Goal: Information Seeking & Learning: Understand process/instructions

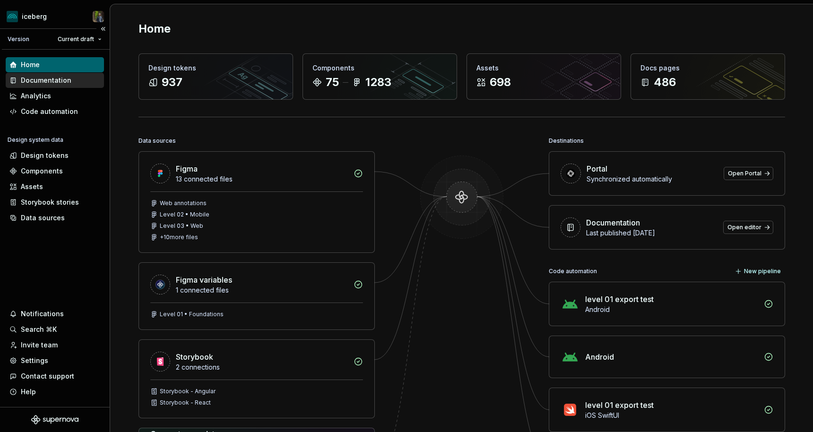
click at [69, 80] on div "Documentation" at bounding box center [46, 80] width 51 height 9
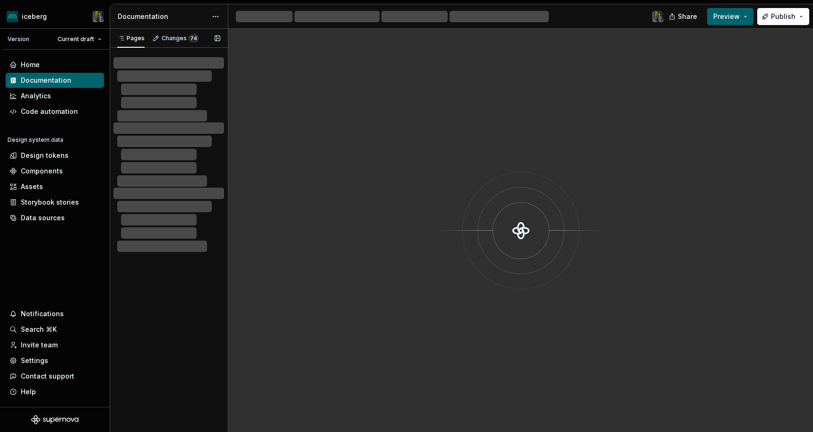
click at [215, 39] on button "button" at bounding box center [217, 38] width 13 height 13
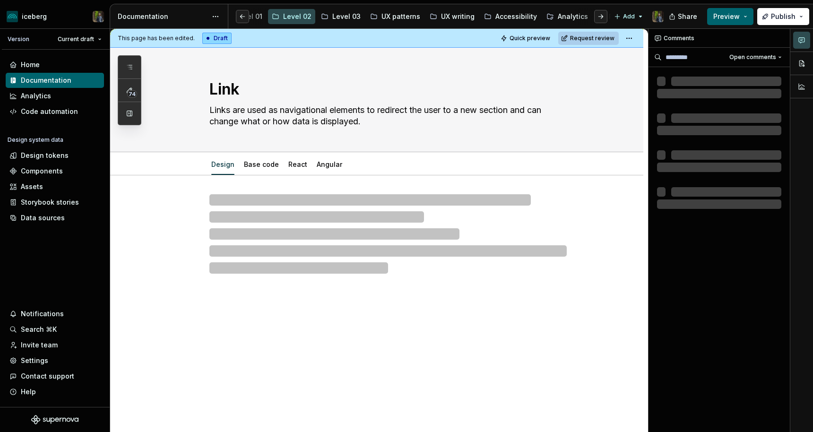
scroll to position [0, 263]
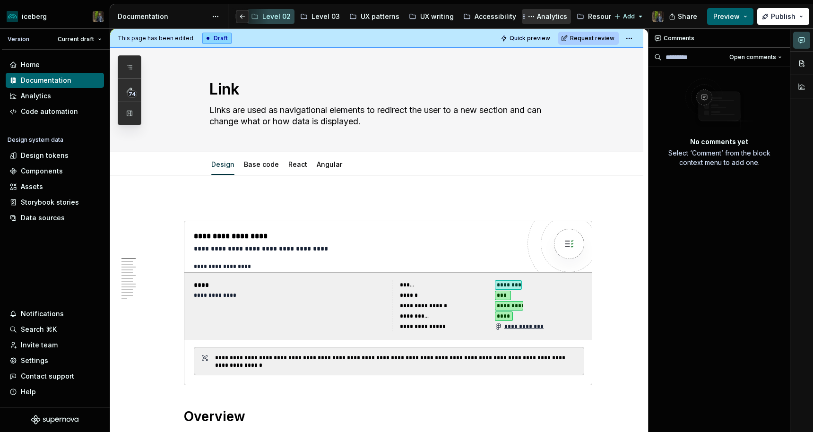
click at [520, 17] on icon "Page tree" at bounding box center [524, 17] width 8 height 8
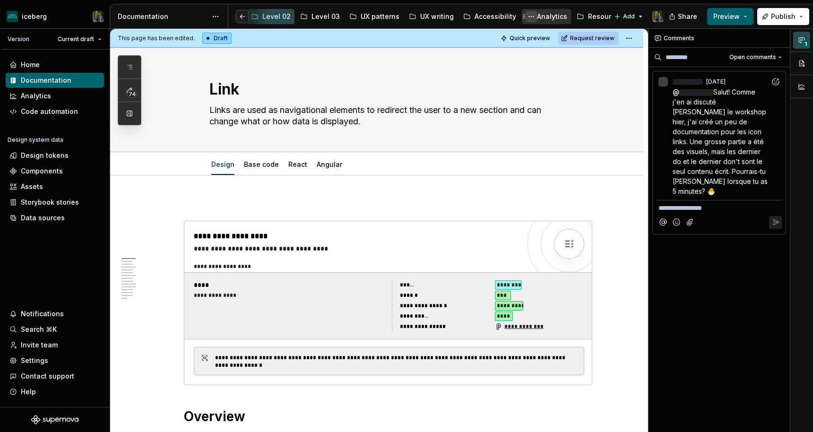
click at [526, 17] on button "Page tree" at bounding box center [531, 16] width 11 height 11
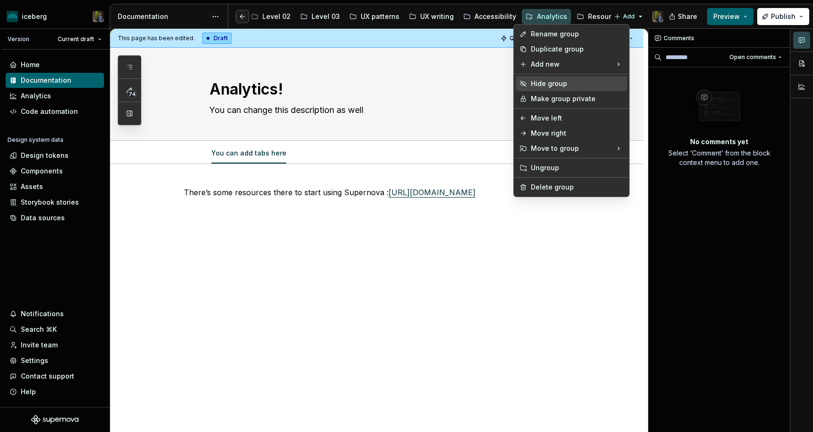
click at [543, 82] on div "Hide group" at bounding box center [577, 83] width 93 height 9
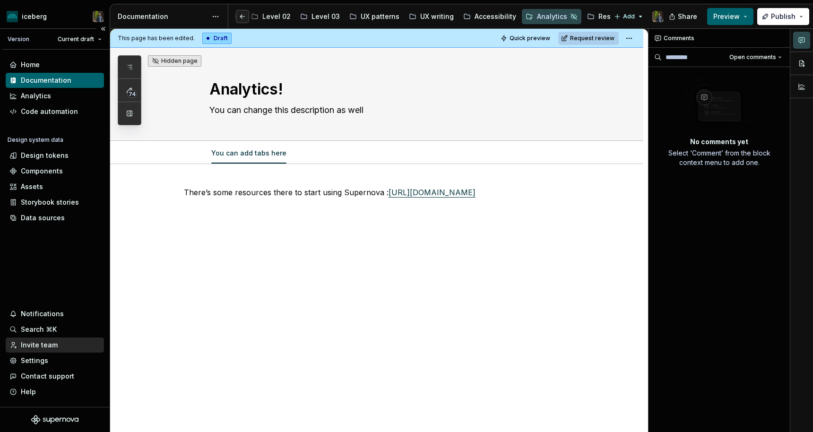
click at [34, 347] on div "Invite team" at bounding box center [39, 344] width 37 height 9
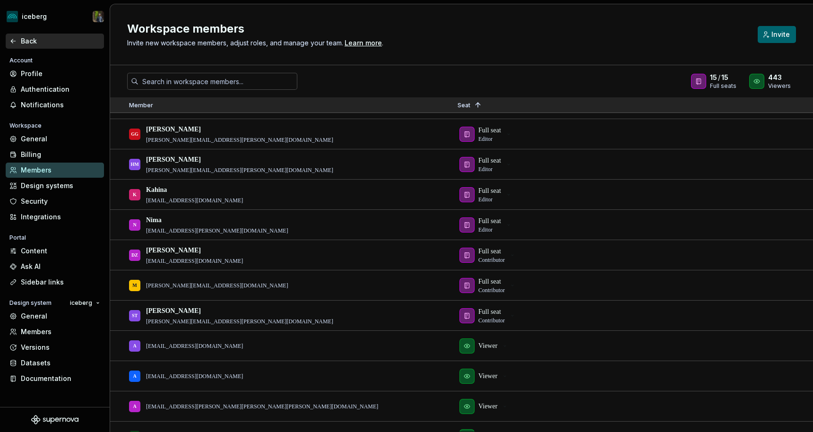
click at [25, 42] on div "Back" at bounding box center [60, 40] width 79 height 9
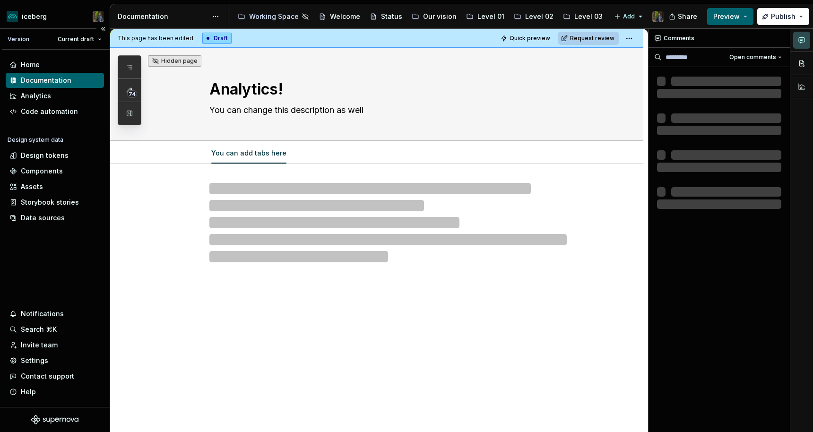
click at [47, 75] on div "Documentation" at bounding box center [55, 80] width 98 height 15
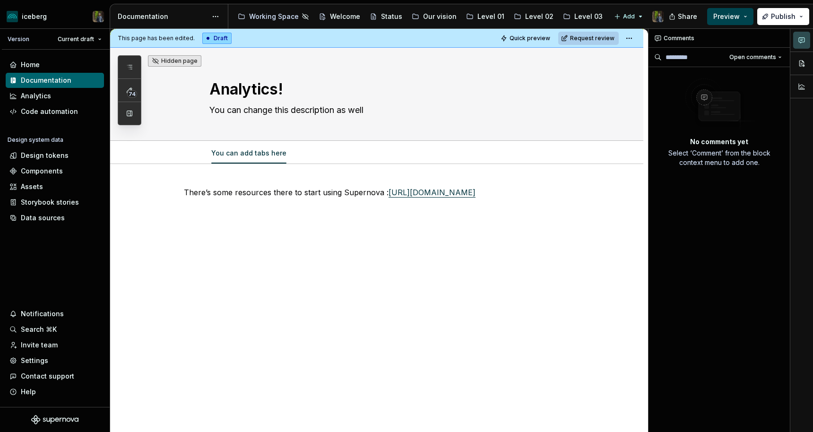
click at [739, 17] on span "Preview" at bounding box center [726, 16] width 26 height 9
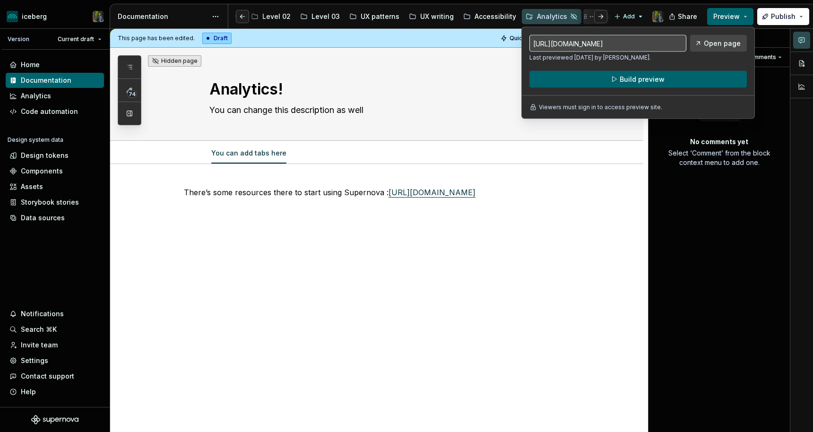
scroll to position [0, 273]
click at [40, 341] on div "Invite team" at bounding box center [39, 344] width 37 height 9
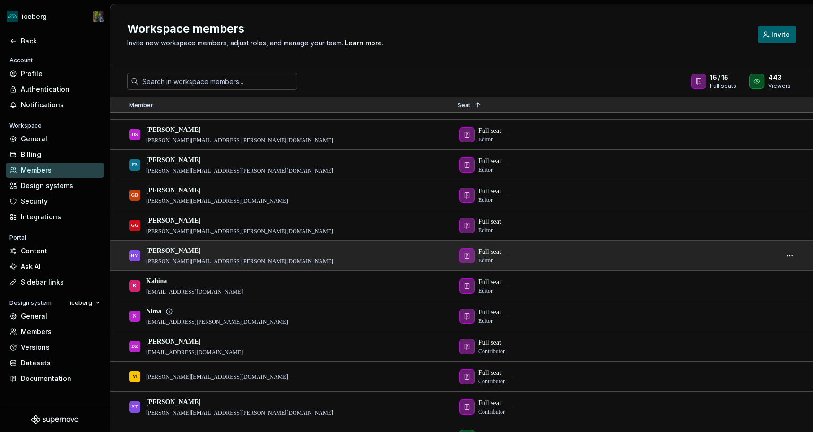
scroll to position [93, 0]
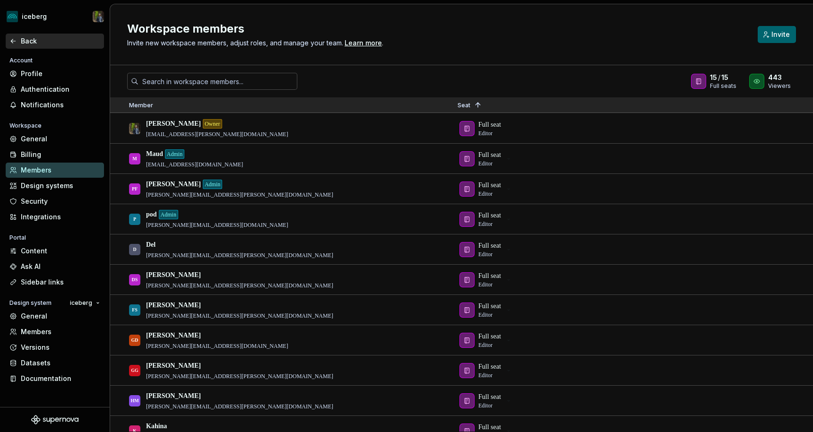
click at [22, 40] on div "Back" at bounding box center [60, 40] width 79 height 9
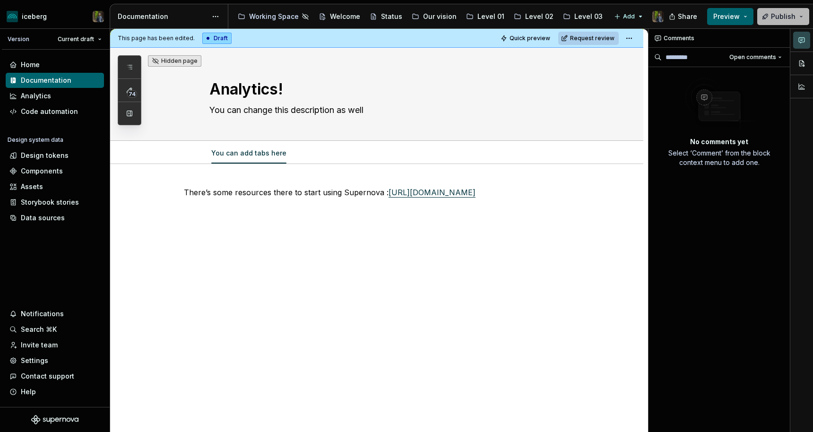
click at [778, 16] on span "Publish" at bounding box center [783, 16] width 25 height 9
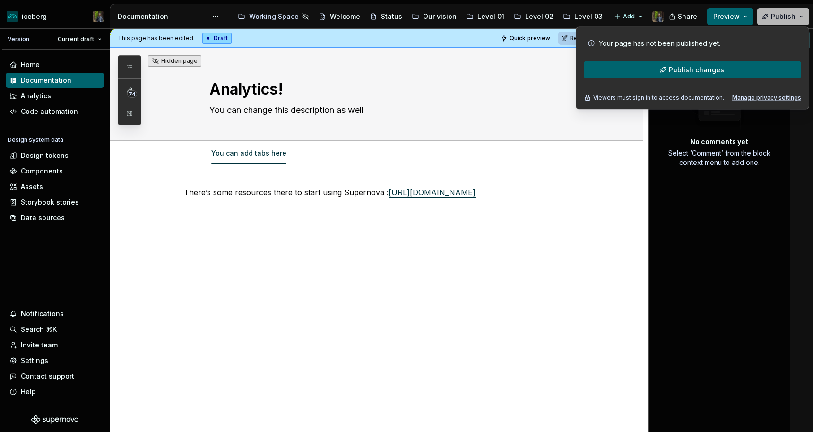
click at [779, 14] on span "Publish" at bounding box center [783, 16] width 25 height 9
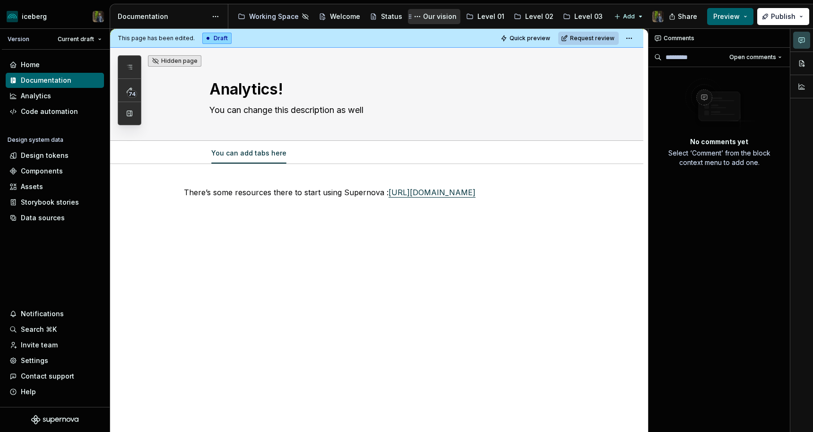
click at [433, 15] on div "Our vision" at bounding box center [440, 16] width 34 height 9
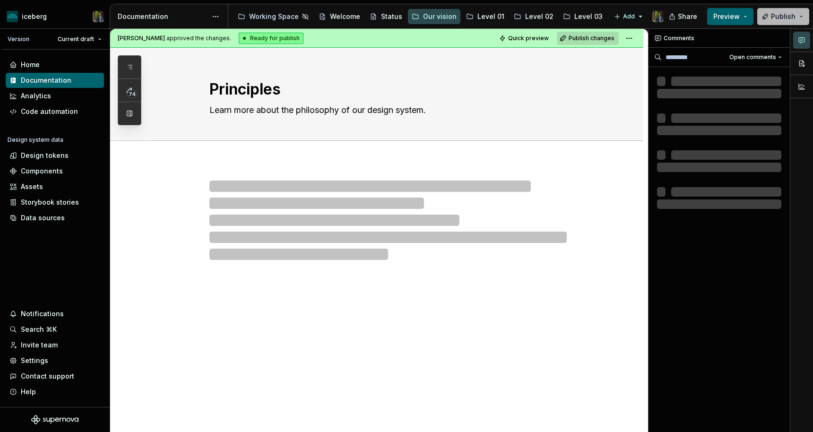
click at [779, 17] on span "Publish" at bounding box center [783, 16] width 25 height 9
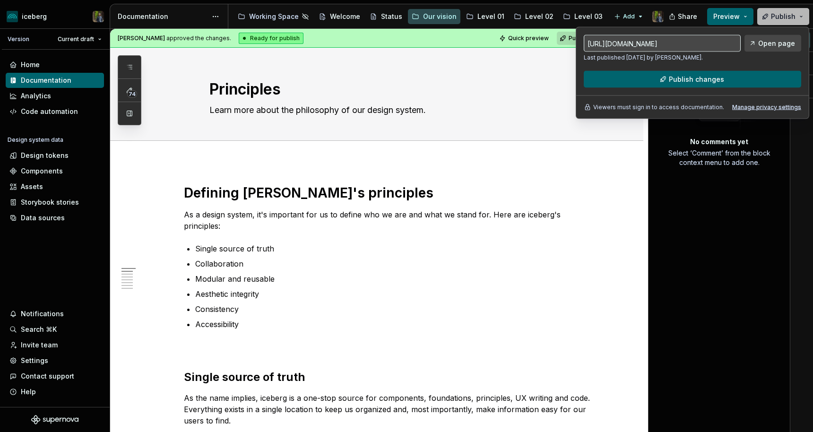
click at [779, 14] on span "Publish" at bounding box center [783, 16] width 25 height 9
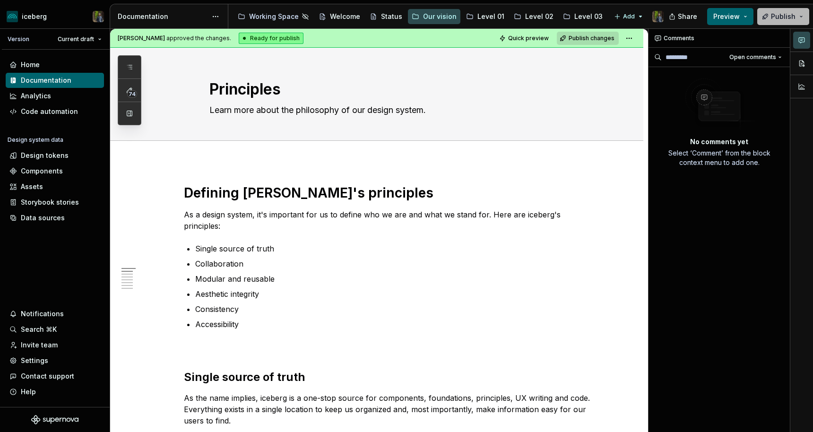
click at [781, 14] on span "Publish" at bounding box center [783, 16] width 25 height 9
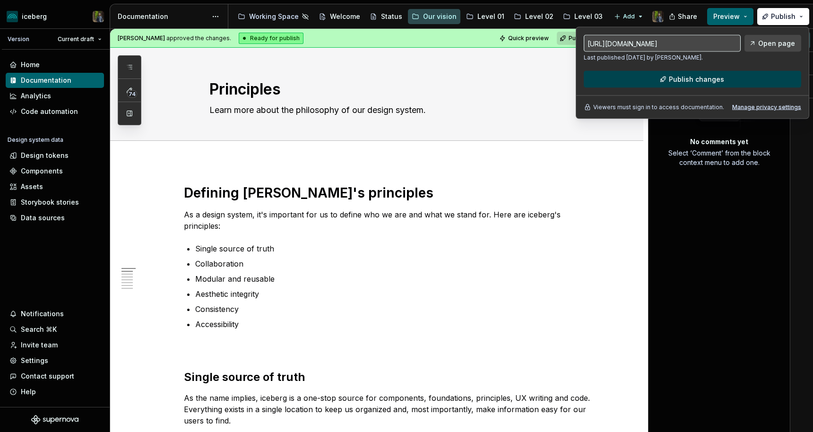
click at [718, 78] on span "Publish changes" at bounding box center [696, 79] width 55 height 9
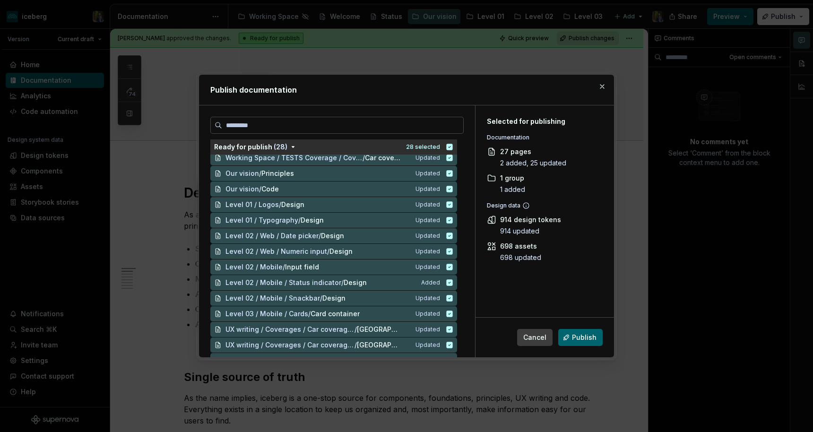
click at [540, 336] on span "Cancel" at bounding box center [534, 337] width 23 height 9
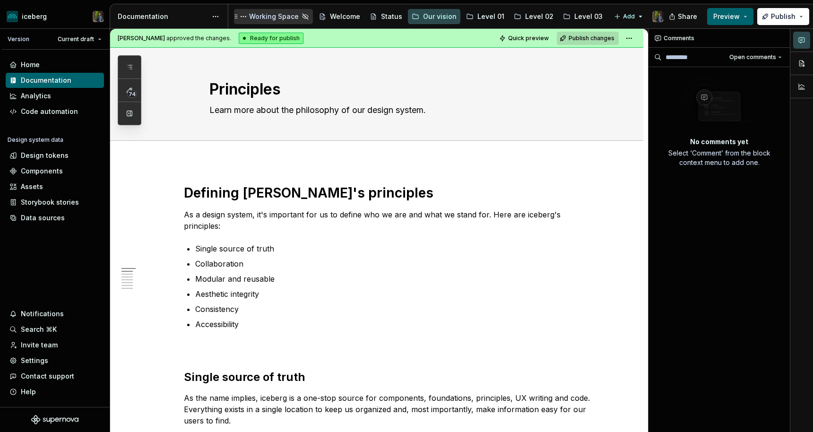
click at [280, 16] on div "Working Space" at bounding box center [274, 16] width 50 height 9
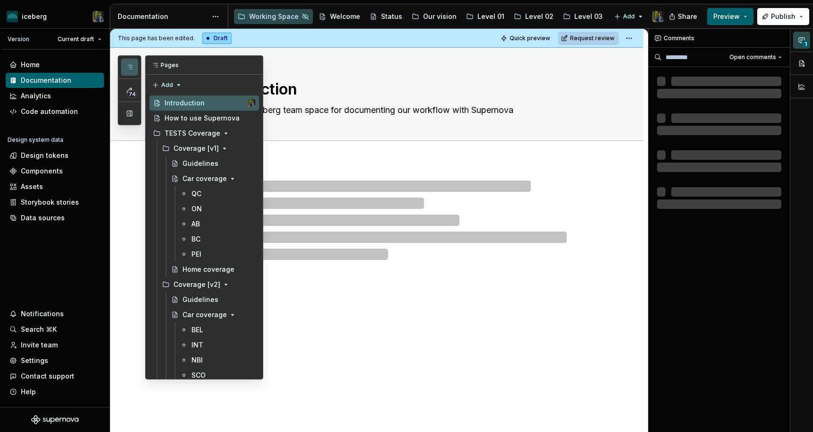
click at [124, 70] on button "button" at bounding box center [129, 67] width 17 height 17
click at [129, 113] on button "button" at bounding box center [129, 113] width 17 height 17
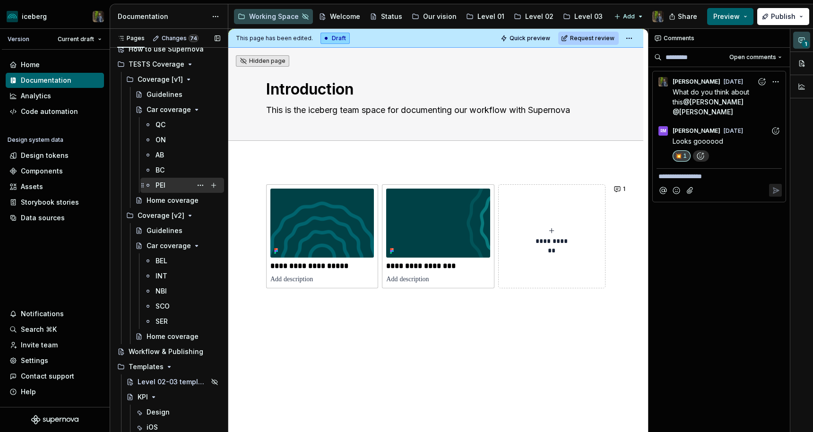
scroll to position [73, 0]
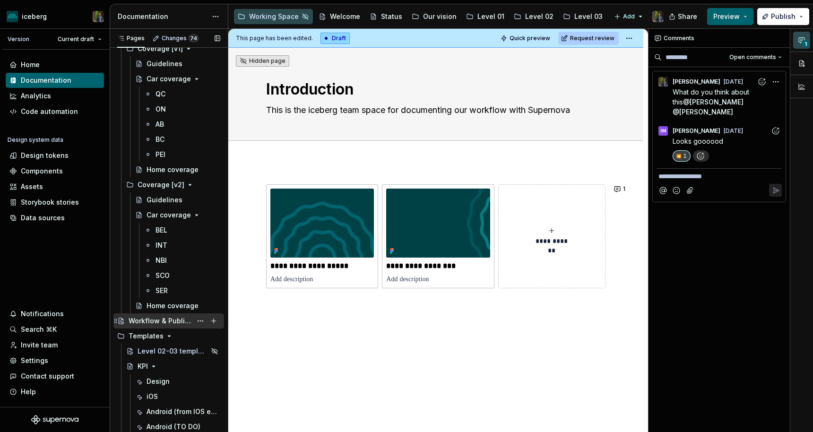
click at [168, 315] on div "Workflow & Publishing" at bounding box center [175, 320] width 92 height 13
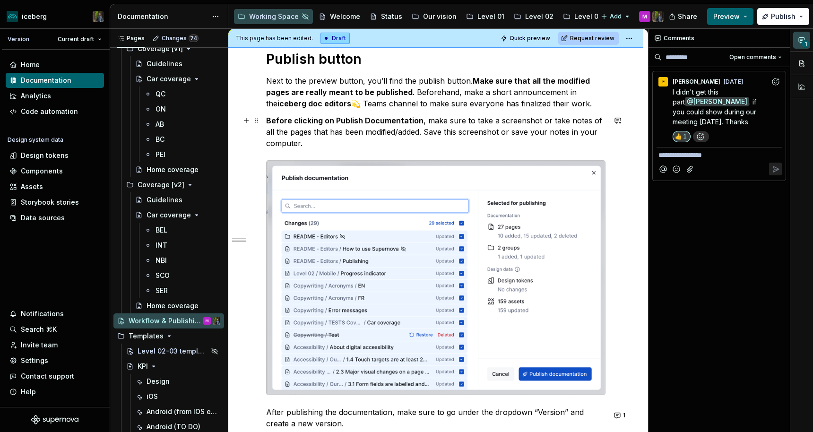
scroll to position [322, 0]
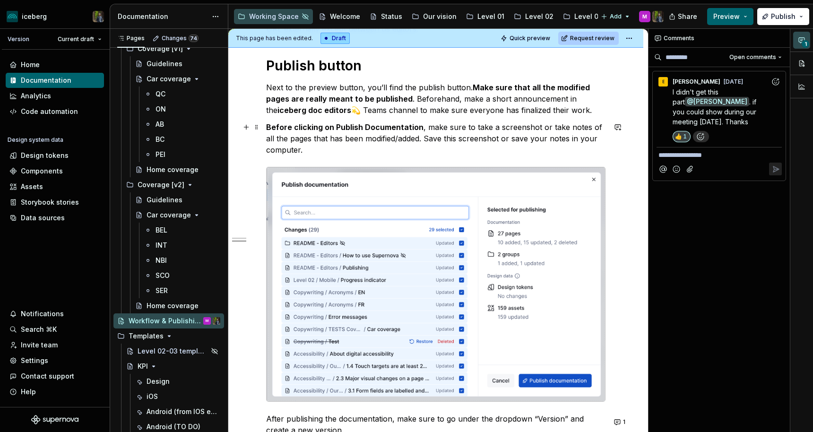
type textarea "*"
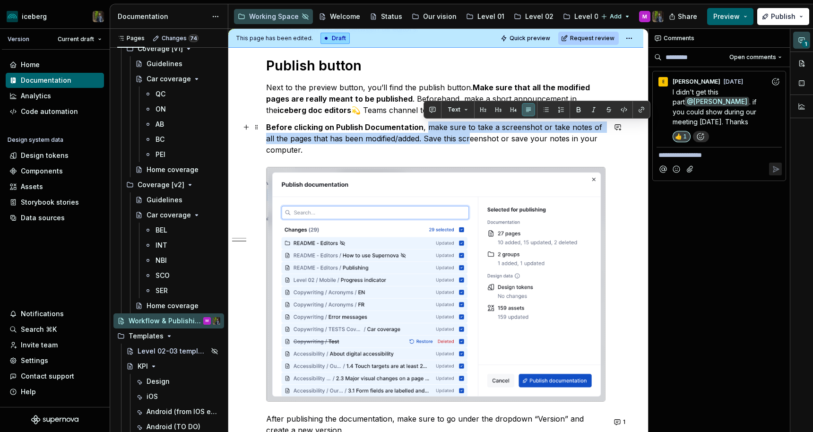
drag, startPoint x: 424, startPoint y: 126, endPoint x: 462, endPoint y: 135, distance: 38.9
click at [462, 135] on p "Before clicking on Publish Documentation , make sure to take a screenshot or ta…" at bounding box center [435, 138] width 339 height 34
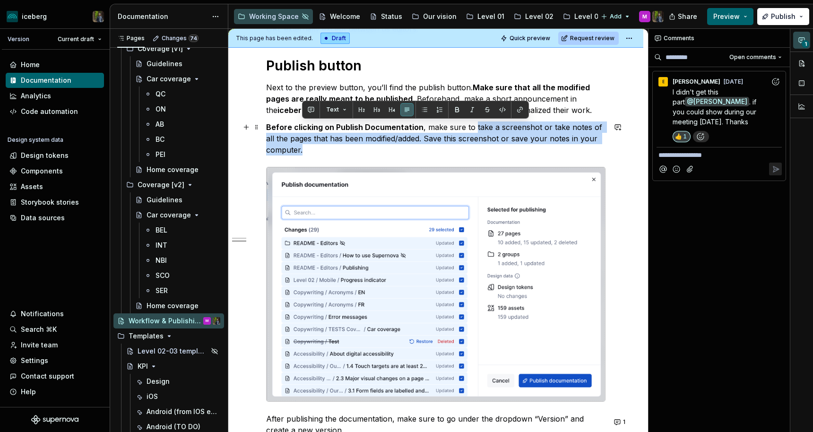
drag, startPoint x: 472, startPoint y: 126, endPoint x: 586, endPoint y: 145, distance: 116.0
click at [586, 145] on p "Before clicking on Publish Documentation , make sure to take a screenshot or ta…" at bounding box center [435, 138] width 339 height 34
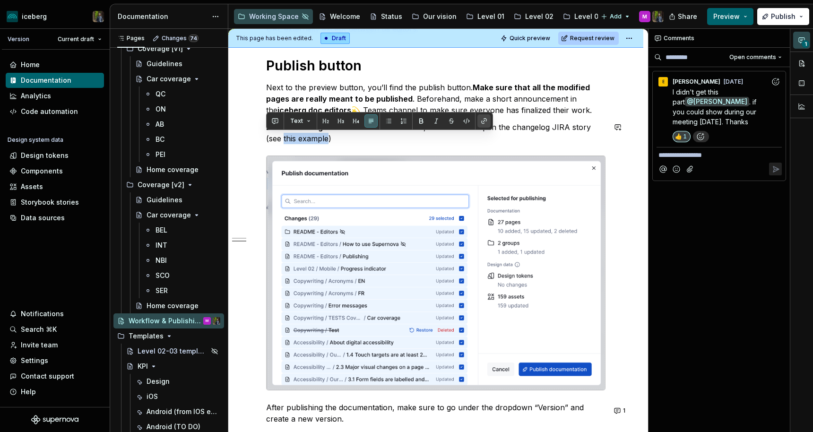
click at [482, 121] on button "button" at bounding box center [483, 120] width 13 height 13
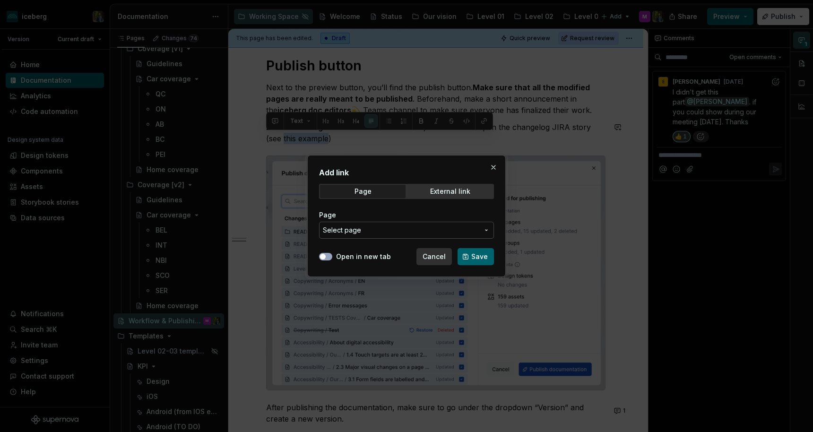
type textarea "*"
click at [363, 230] on span "Select page" at bounding box center [401, 229] width 156 height 9
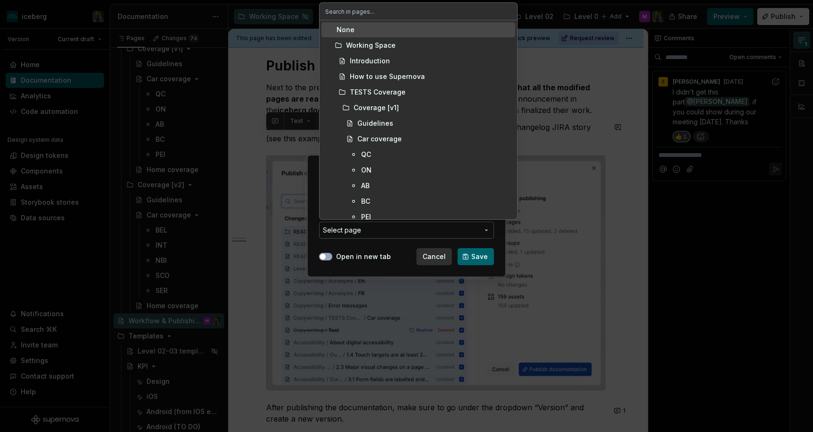
click at [362, 230] on div "Add link Page External link Page Select page Open in new tab Cancel Save" at bounding box center [406, 216] width 813 height 432
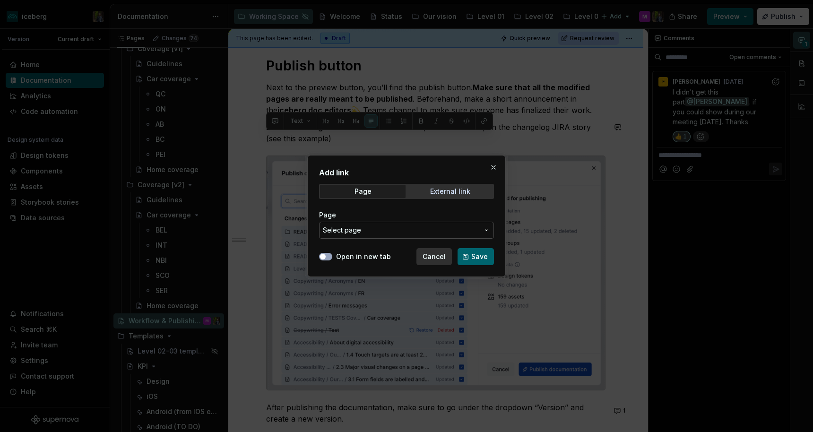
click at [432, 190] on div "External link" at bounding box center [450, 192] width 40 height 8
click at [321, 260] on button "Open in new tab" at bounding box center [325, 257] width 13 height 8
click at [352, 230] on input "URL" at bounding box center [406, 230] width 175 height 17
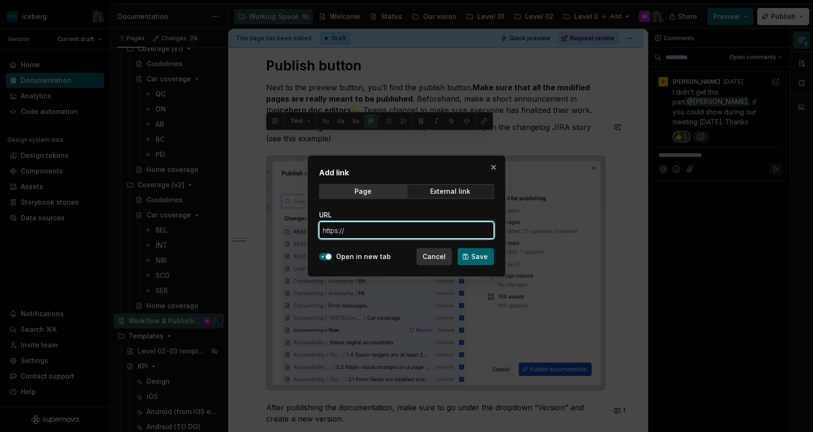
paste input "[URL][DOMAIN_NAME]"
type input "[URL][DOMAIN_NAME]"
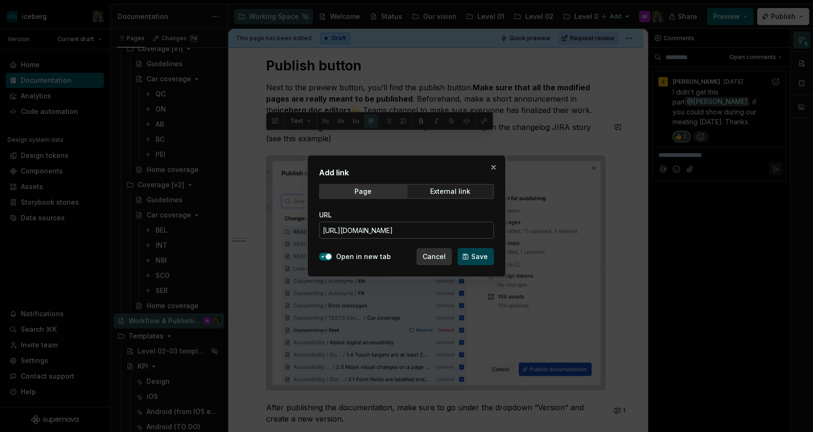
click at [473, 255] on span "Save" at bounding box center [479, 256] width 17 height 9
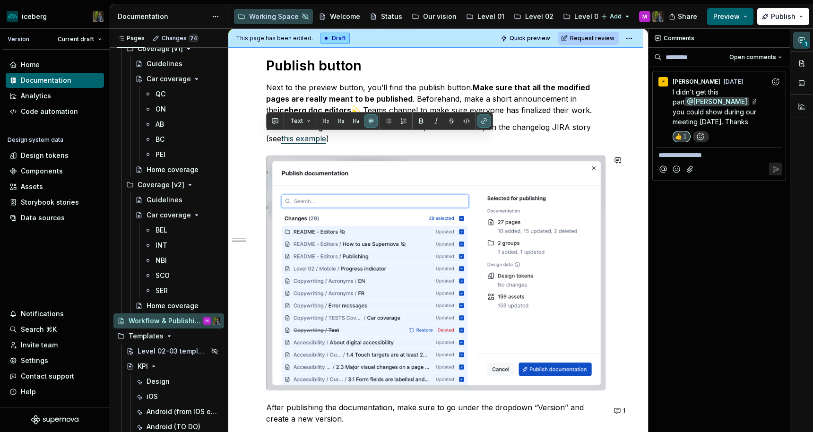
click at [468, 142] on p "Before clicking on Publish Documentation , make sure to open the changelog JIRA…" at bounding box center [435, 132] width 339 height 23
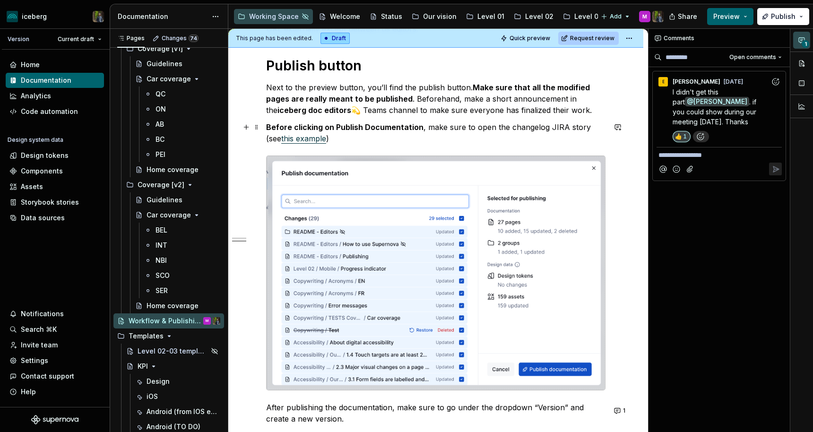
click at [424, 128] on p "Before clicking on Publish Documentation , make sure to open the changelog JIRA…" at bounding box center [435, 132] width 339 height 23
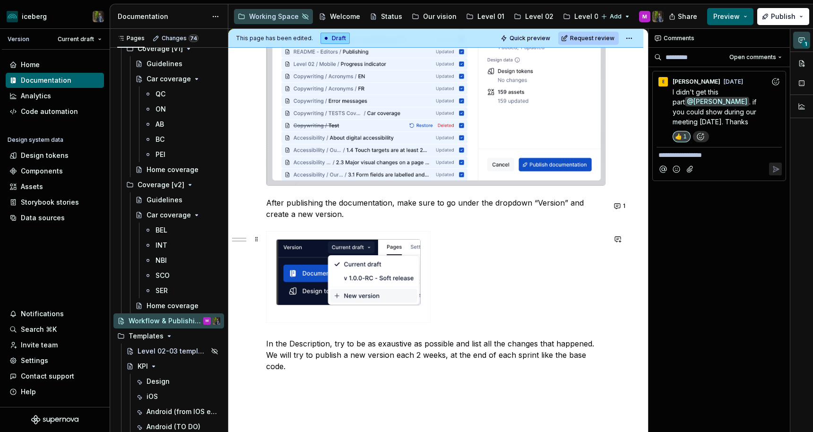
scroll to position [520, 0]
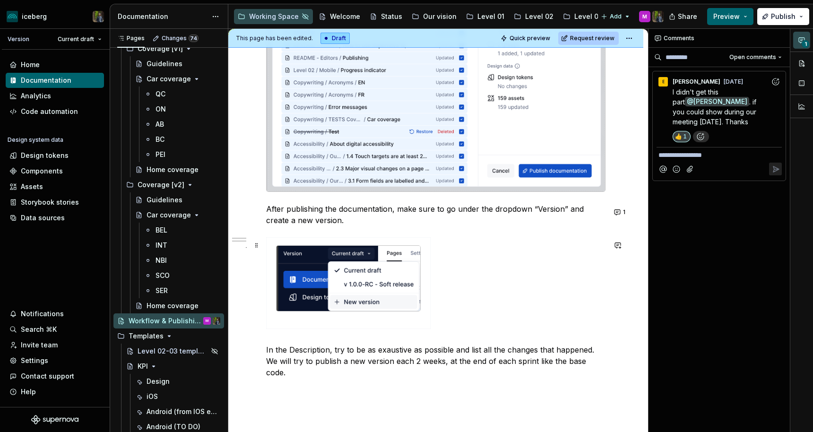
click at [384, 277] on img at bounding box center [348, 278] width 144 height 65
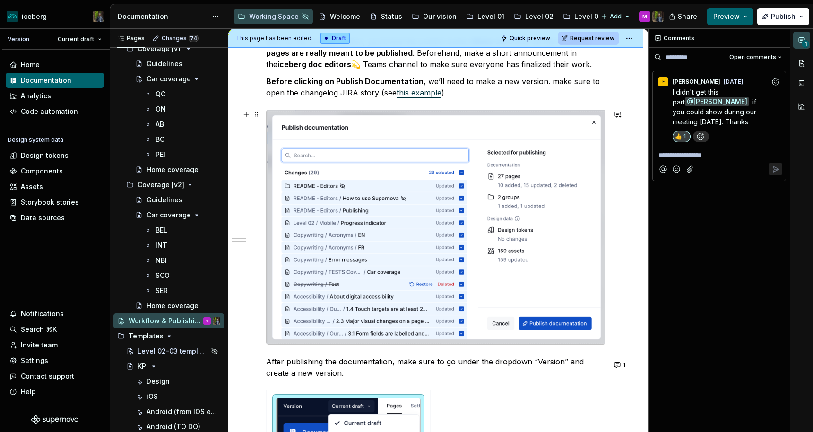
scroll to position [371, 0]
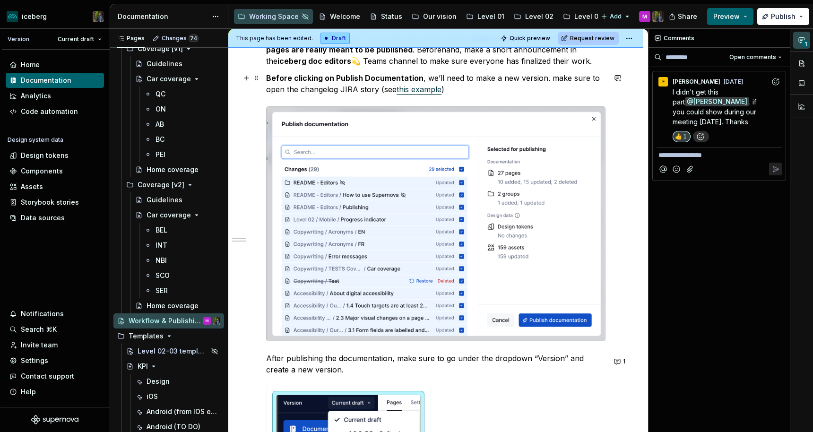
click at [546, 78] on p "Before clicking on Publish Documentation , we’ll need to make a new version. ma…" at bounding box center [435, 83] width 339 height 23
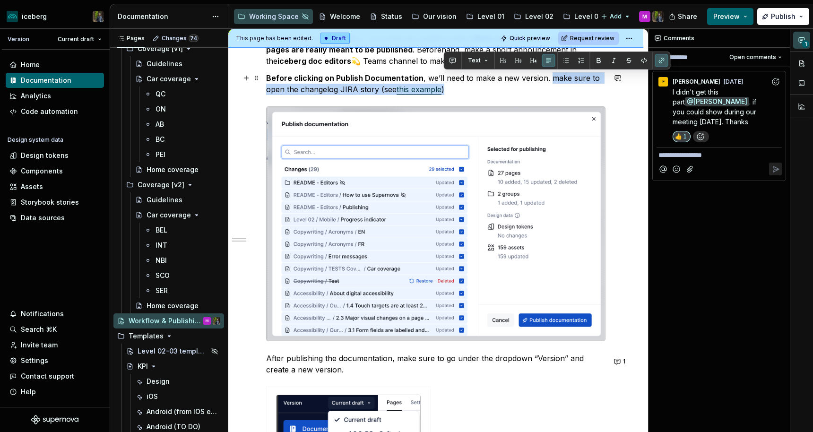
drag, startPoint x: 545, startPoint y: 78, endPoint x: 545, endPoint y: 87, distance: 9.0
click at [545, 87] on p "Before clicking on Publish Documentation , we’ll need to make a new version. ma…" at bounding box center [435, 83] width 339 height 23
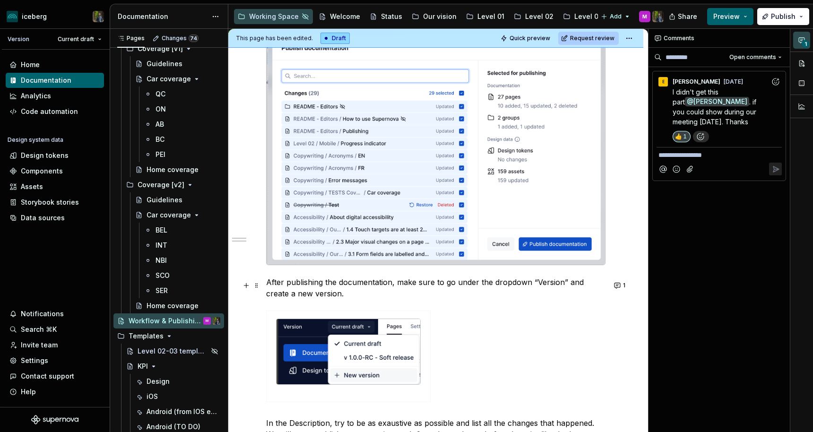
click at [349, 357] on img at bounding box center [348, 351] width 144 height 65
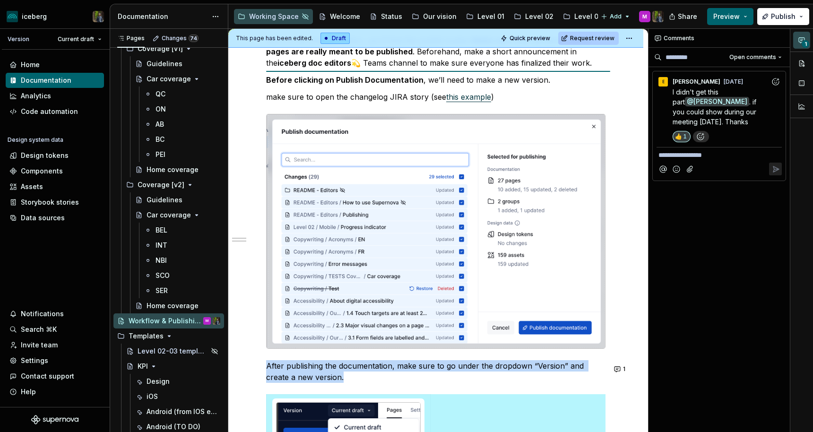
scroll to position [367, 0]
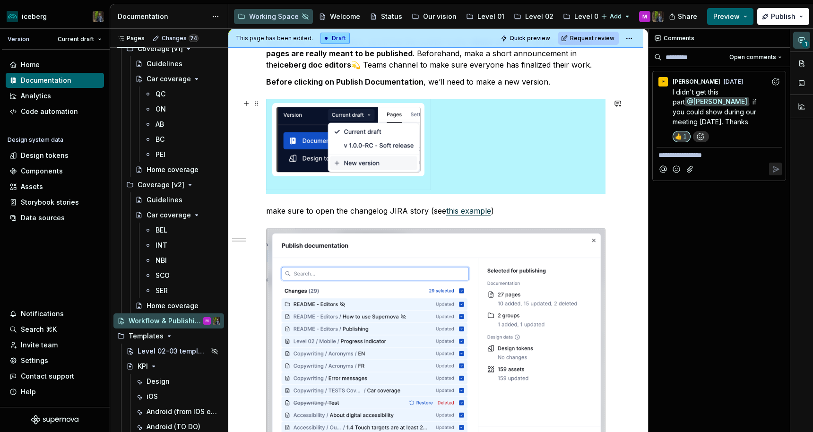
click at [458, 119] on div at bounding box center [435, 146] width 339 height 95
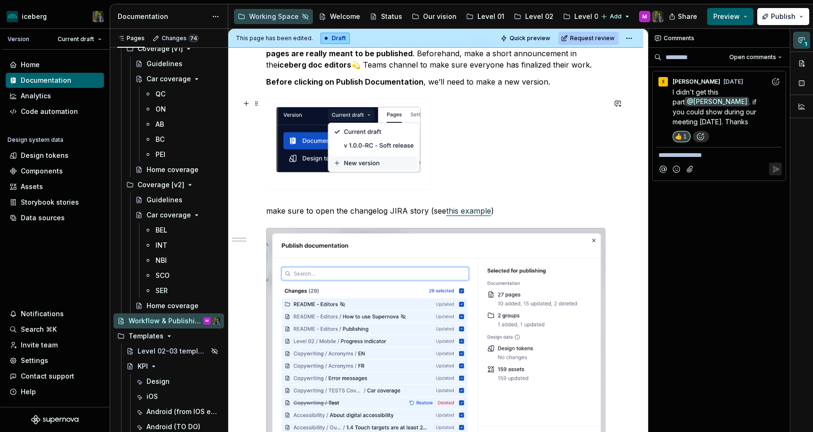
click at [432, 199] on div "During the current sprint, you might have change some components, fix visual bu…" at bounding box center [435, 182] width 339 height 708
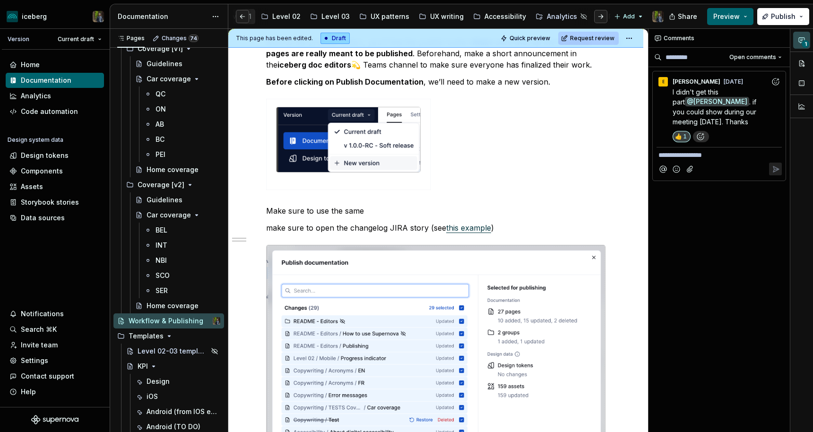
scroll to position [0, 273]
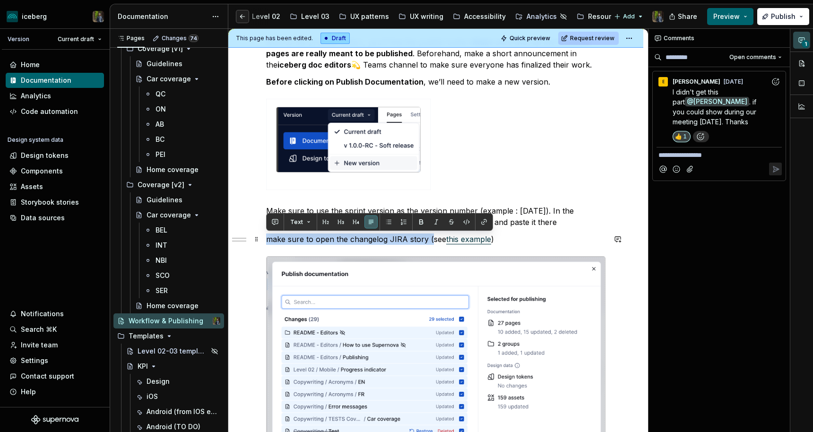
drag, startPoint x: 430, startPoint y: 239, endPoint x: 264, endPoint y: 241, distance: 165.9
click at [264, 241] on div "During the current sprint, you might have change some components, fix visual bu…" at bounding box center [435, 256] width 415 height 900
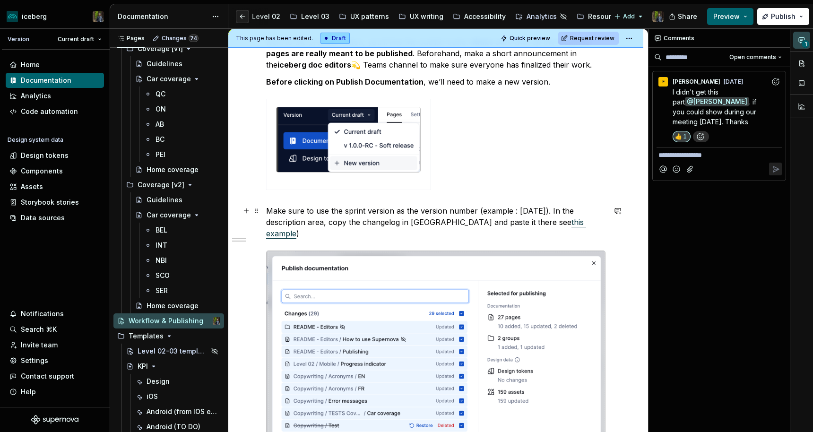
click at [570, 221] on p "Make sure to use the sprint version as the version number (example : [DATE]). I…" at bounding box center [435, 222] width 339 height 34
click at [568, 222] on p "Make sure to use the sprint version as the version number (example : [DATE]). I…" at bounding box center [435, 222] width 339 height 34
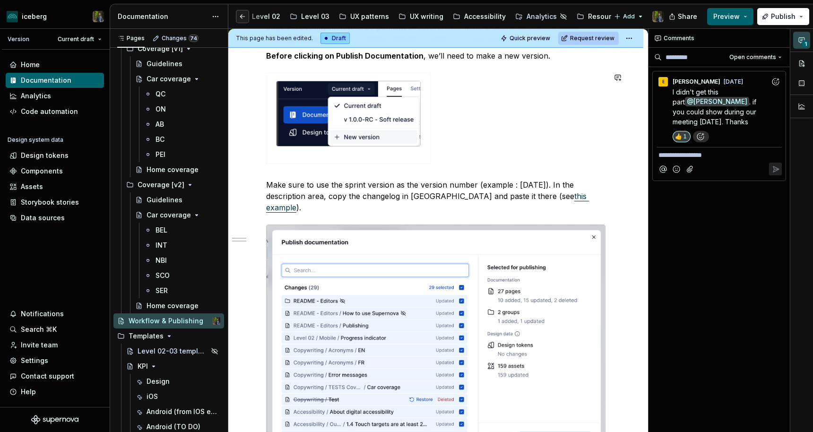
scroll to position [421, 0]
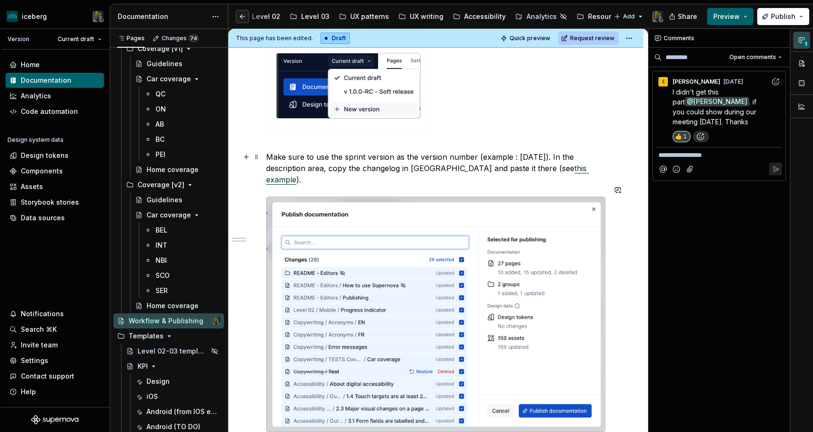
click at [406, 133] on td at bounding box center [349, 90] width 164 height 91
click at [403, 139] on div at bounding box center [435, 92] width 339 height 95
click at [396, 147] on div "During the current sprint, you might have change some components, fix visual bu…" at bounding box center [435, 140] width 339 height 731
click at [571, 164] on p "Make sure to use the sprint version as the version number (example : [DATE]). I…" at bounding box center [435, 168] width 339 height 34
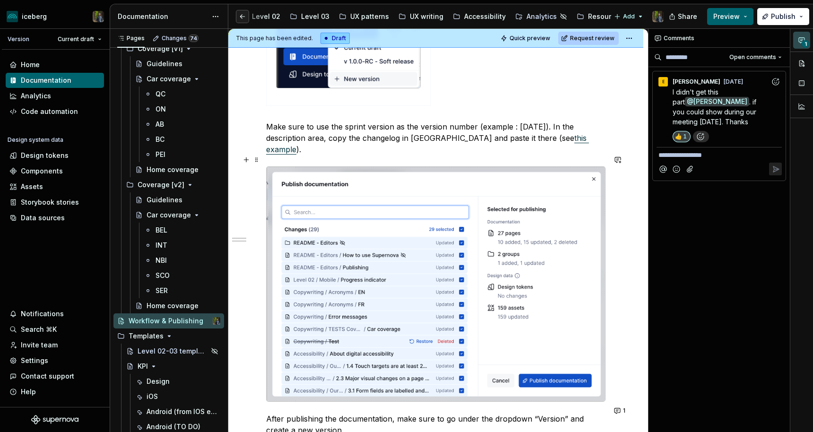
scroll to position [452, 0]
click at [82, 33] on html "iceberg Version Current draft Home Documentation Analytics Code automation Desi…" at bounding box center [406, 216] width 813 height 432
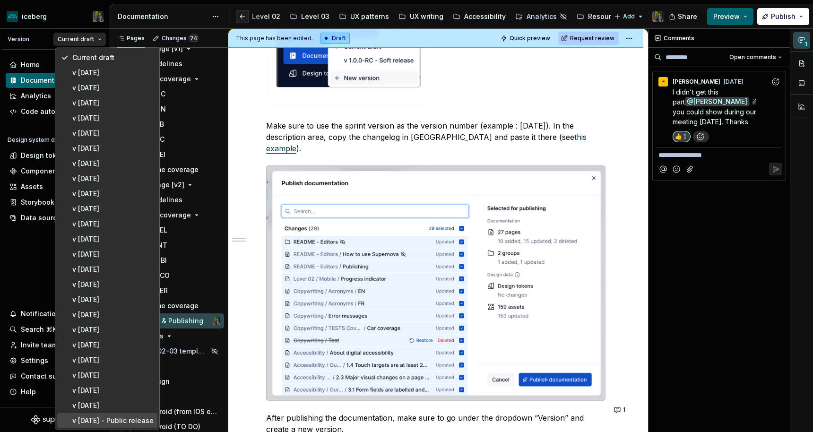
scroll to position [20, 0]
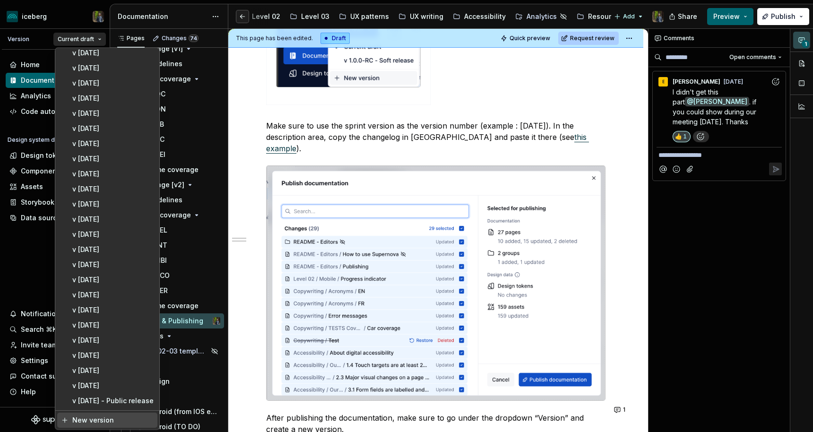
click at [103, 420] on div "New version" at bounding box center [112, 419] width 81 height 9
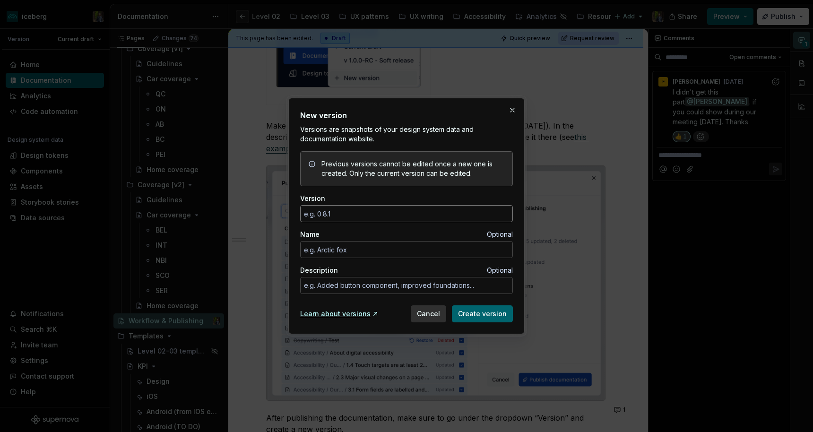
click at [343, 207] on input "Version" at bounding box center [406, 213] width 213 height 17
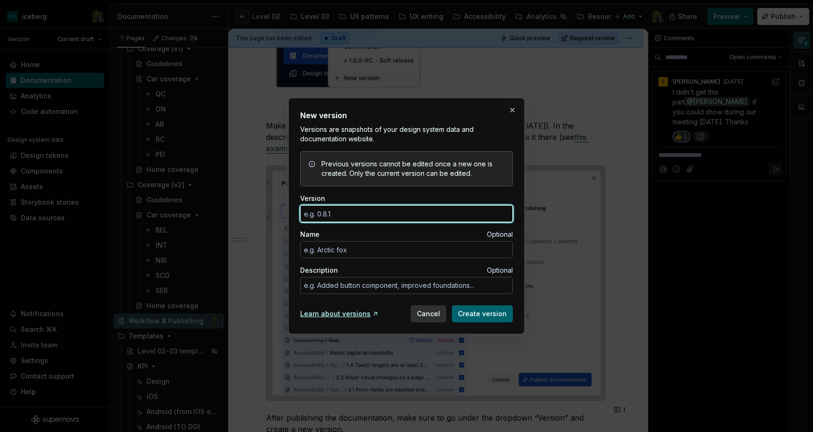
type textarea "*"
type input "[DATE]"
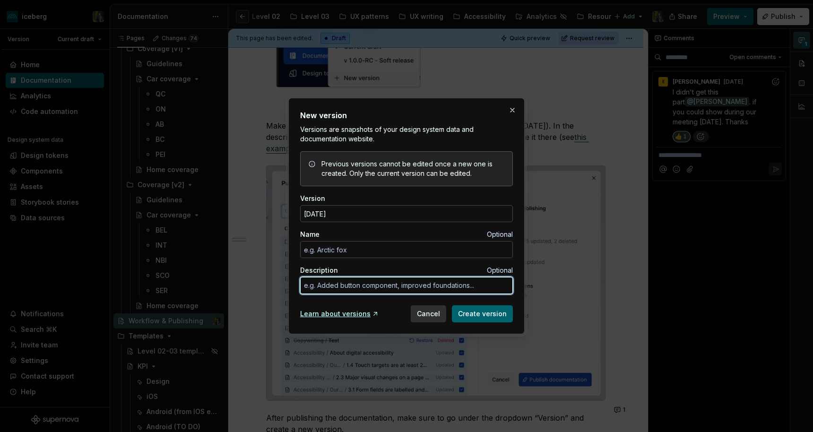
click at [346, 286] on textarea "Description" at bounding box center [406, 285] width 213 height 17
paste textarea "Level 02 > Web > Numeric input Level 02 > Mobile > Status indicator"
type textarea "*"
type textarea "Level 02 > Web > Numeric input Level 02 > Mobile > Status indicator"
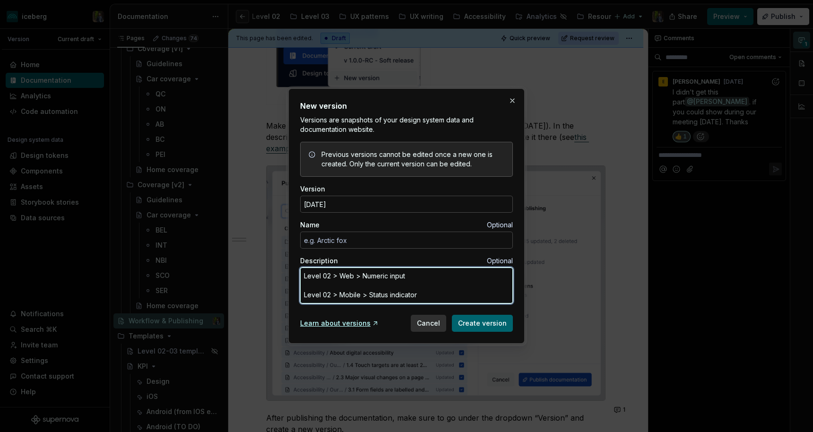
click at [363, 287] on textarea "Level 02 > Web > Numeric input Level 02 > Mobile > Status indicator" at bounding box center [406, 285] width 213 height 36
type textarea "*"
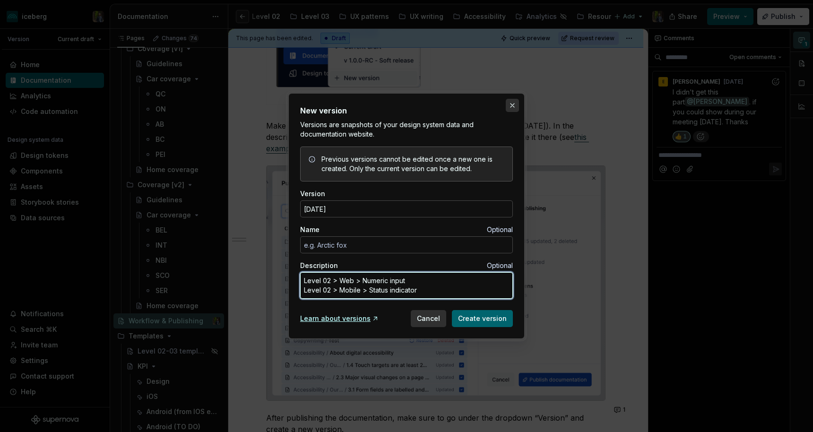
type textarea "Level 02 > Web > Numeric input Level 02 > Mobile > Status indicator"
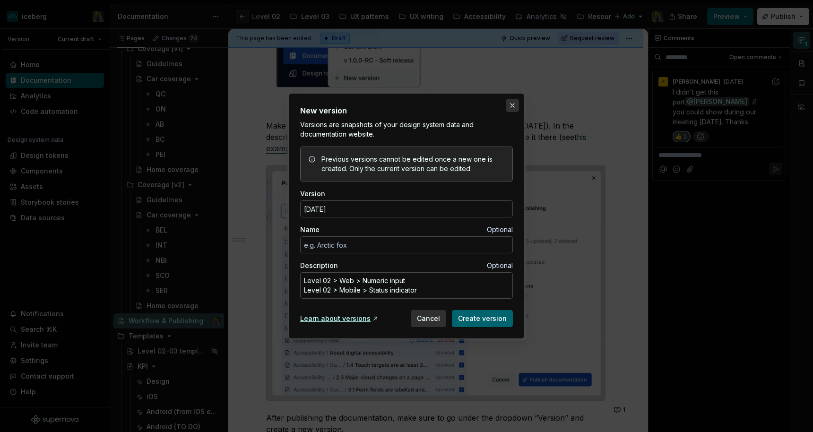
click at [513, 101] on button "button" at bounding box center [512, 105] width 13 height 13
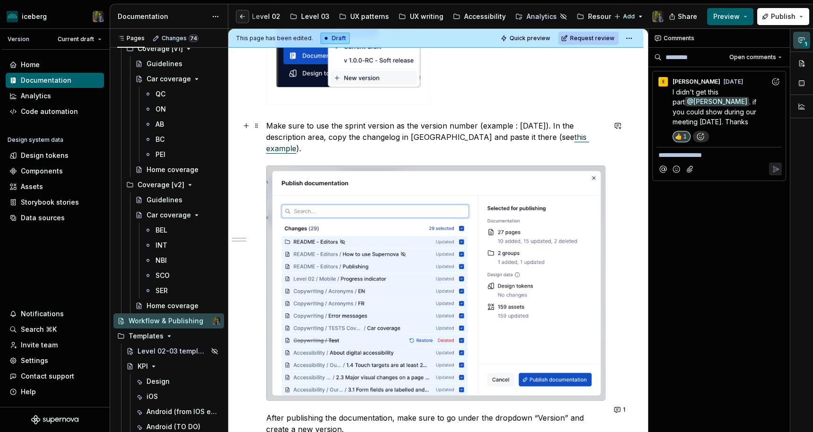
click at [567, 138] on p "Make sure to use the sprint version as the version number (example : [DATE]). I…" at bounding box center [435, 137] width 339 height 34
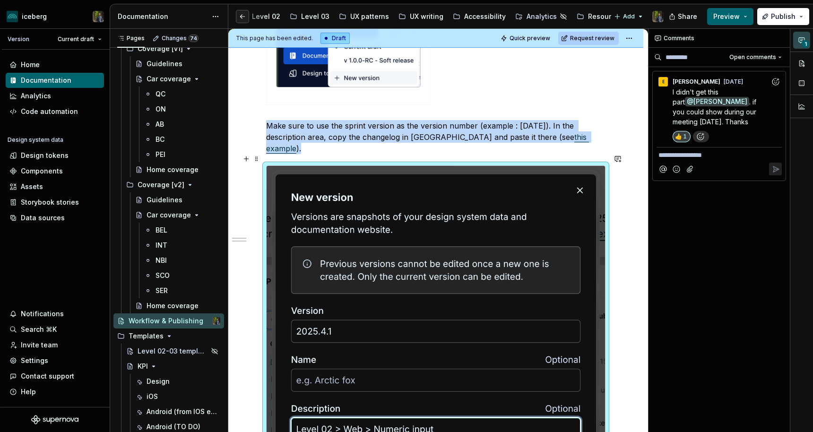
click at [357, 195] on img at bounding box center [436, 340] width 338 height 349
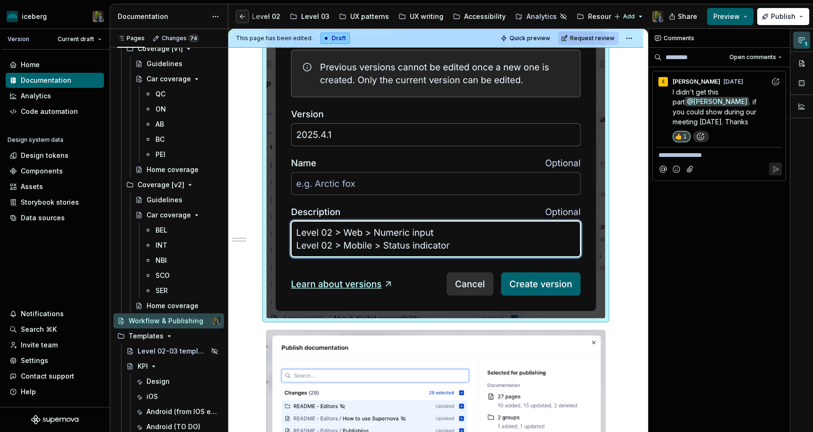
scroll to position [664, 0]
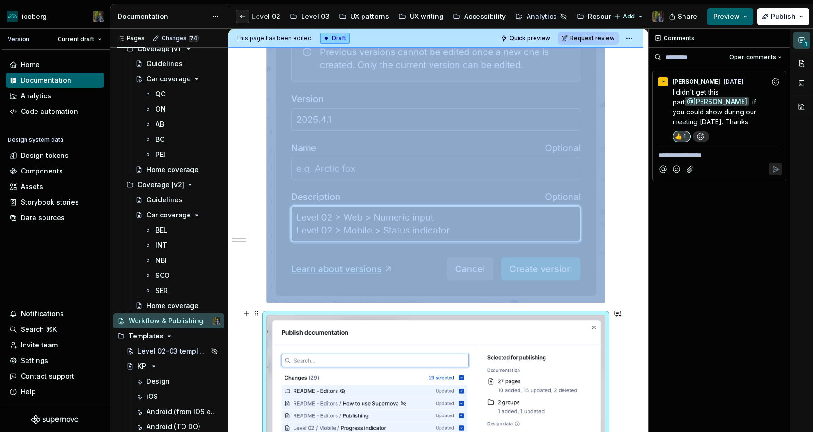
click at [434, 336] on img at bounding box center [436, 432] width 338 height 234
click at [243, 19] on button "button" at bounding box center [242, 16] width 13 height 13
click at [604, 14] on button "button" at bounding box center [600, 16] width 13 height 13
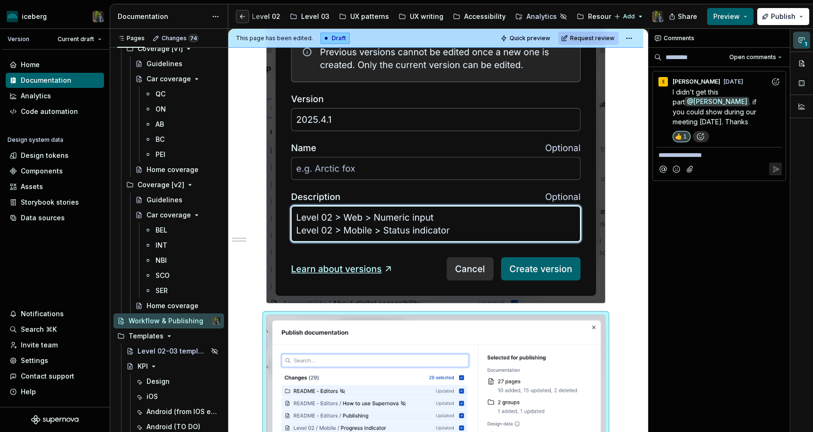
click at [701, 217] on div "**********" at bounding box center [719, 231] width 142 height 404
click at [720, 202] on div "**********" at bounding box center [719, 231] width 142 height 404
click at [720, 228] on div "**********" at bounding box center [719, 231] width 142 height 404
click at [726, 258] on div "**********" at bounding box center [719, 231] width 142 height 404
click at [725, 215] on div "**********" at bounding box center [719, 231] width 142 height 404
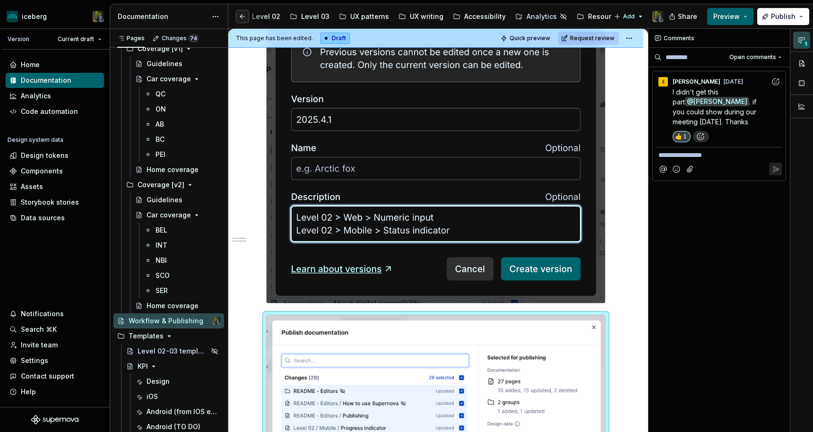
click at [725, 215] on div "**********" at bounding box center [719, 231] width 142 height 404
click at [717, 223] on div "**********" at bounding box center [719, 231] width 142 height 404
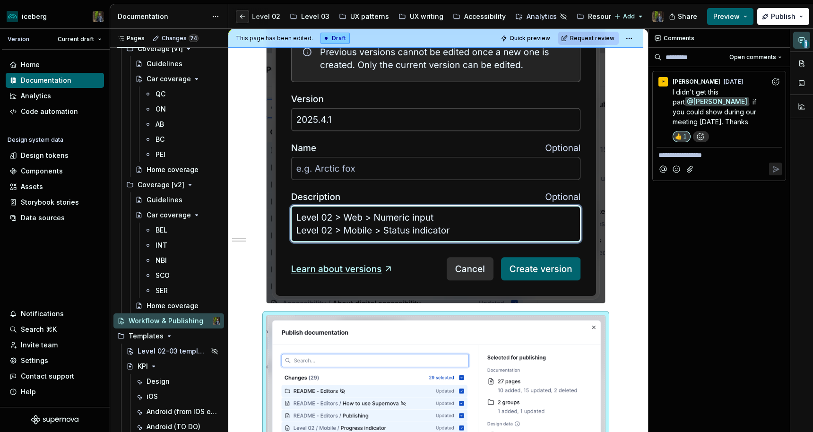
click at [717, 223] on div "**********" at bounding box center [719, 231] width 142 height 404
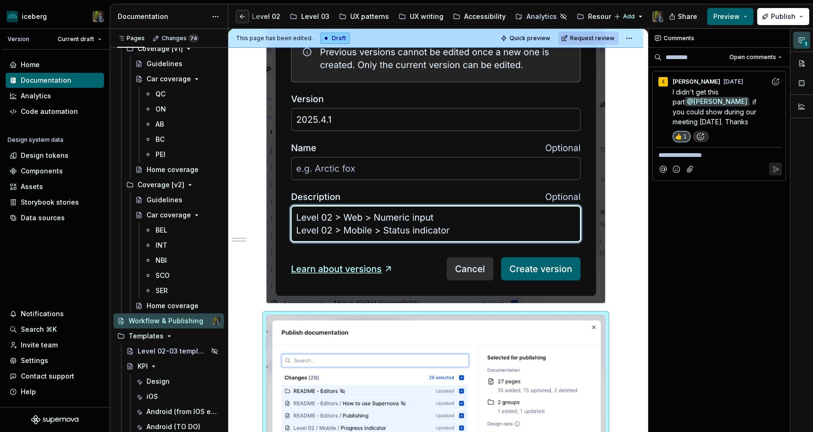
click at [717, 223] on div "**********" at bounding box center [719, 231] width 142 height 404
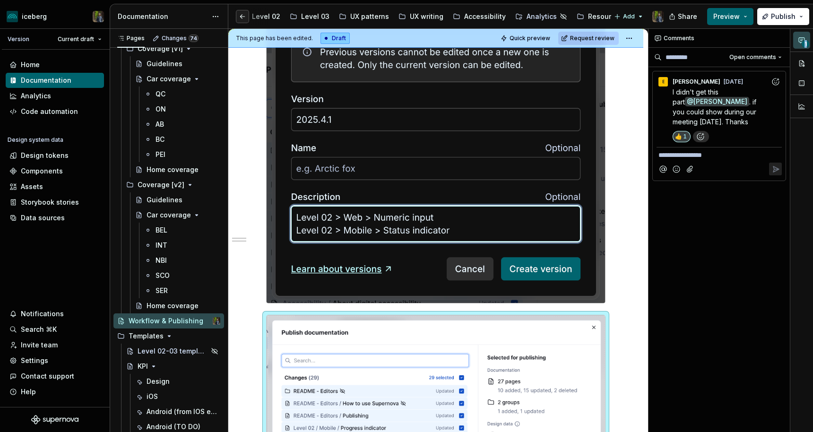
click at [717, 223] on div "**********" at bounding box center [719, 231] width 142 height 404
click at [732, 252] on div "**********" at bounding box center [719, 231] width 142 height 404
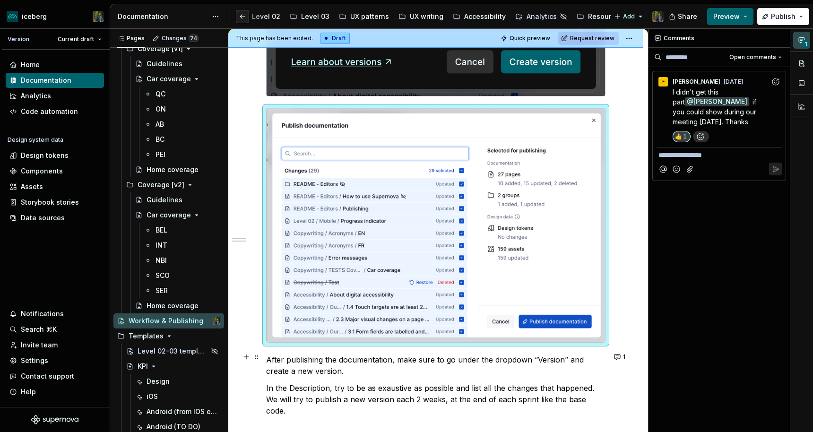
scroll to position [869, 0]
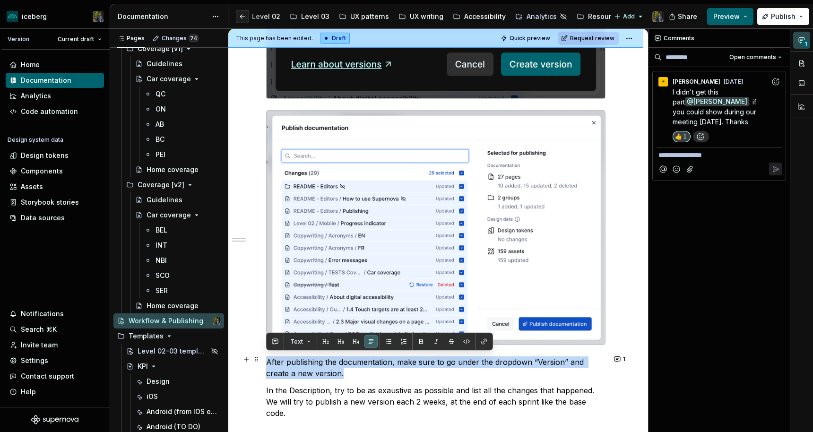
drag, startPoint x: 362, startPoint y: 374, endPoint x: 263, endPoint y: 360, distance: 99.7
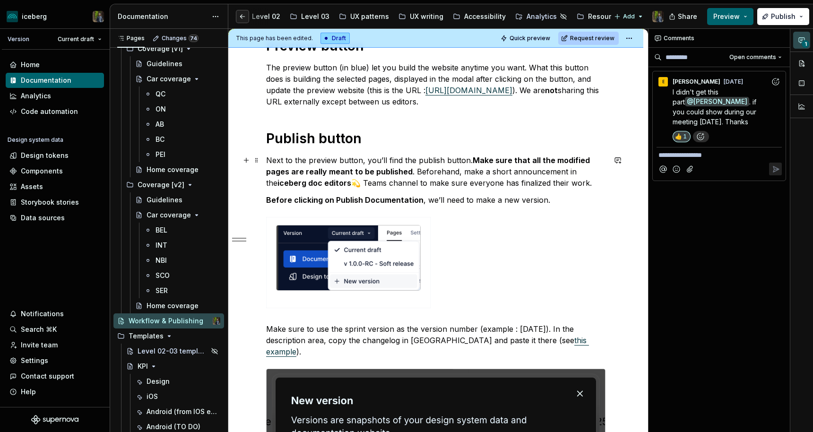
scroll to position [248, 0]
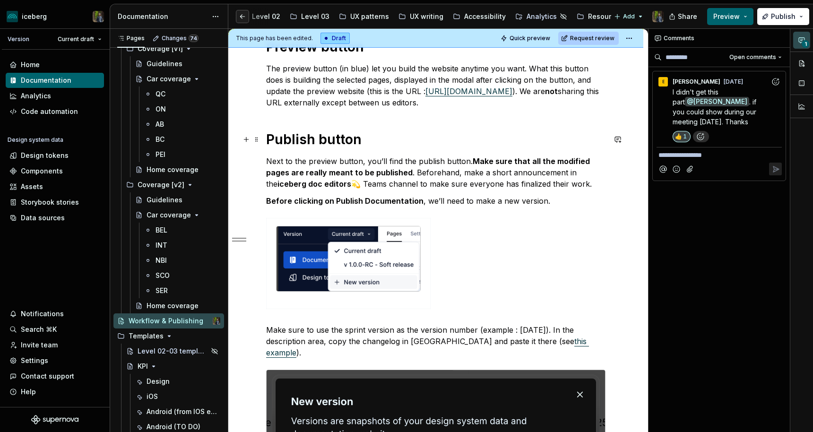
click at [448, 147] on h1 "Publish button" at bounding box center [435, 139] width 339 height 17
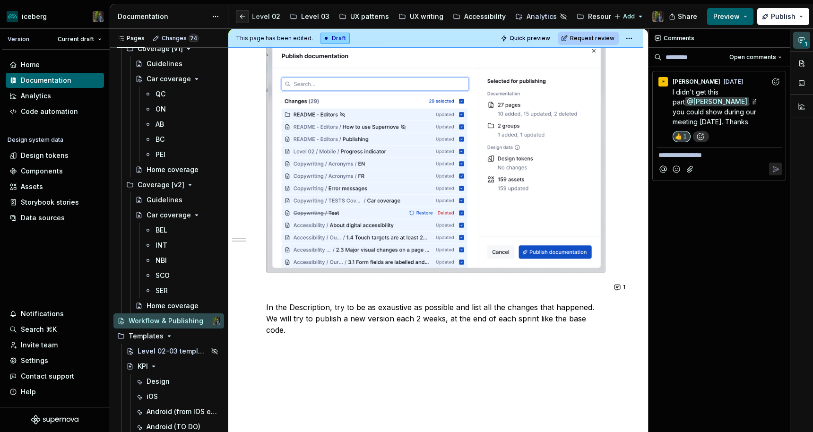
scroll to position [967, 0]
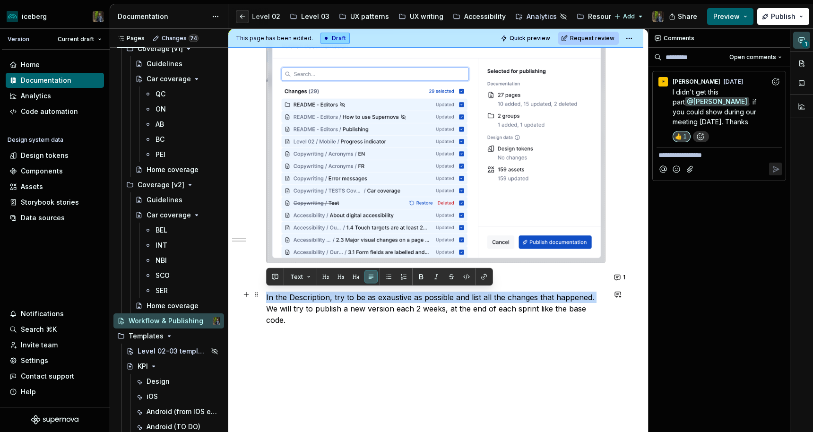
drag, startPoint x: 596, startPoint y: 296, endPoint x: 264, endPoint y: 295, distance: 332.2
drag, startPoint x: 267, startPoint y: 292, endPoint x: 604, endPoint y: 292, distance: 337.0
click at [604, 292] on p "We will try to publish a new version each 2 weeks, at the end of each sprint li…" at bounding box center [435, 303] width 339 height 23
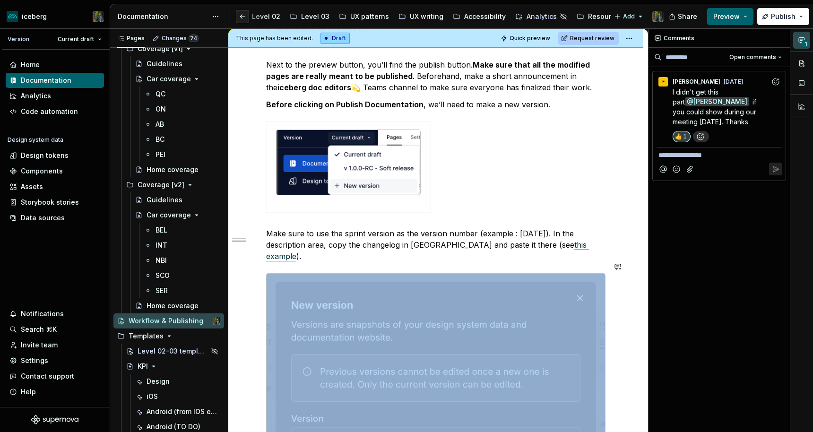
scroll to position [256, 0]
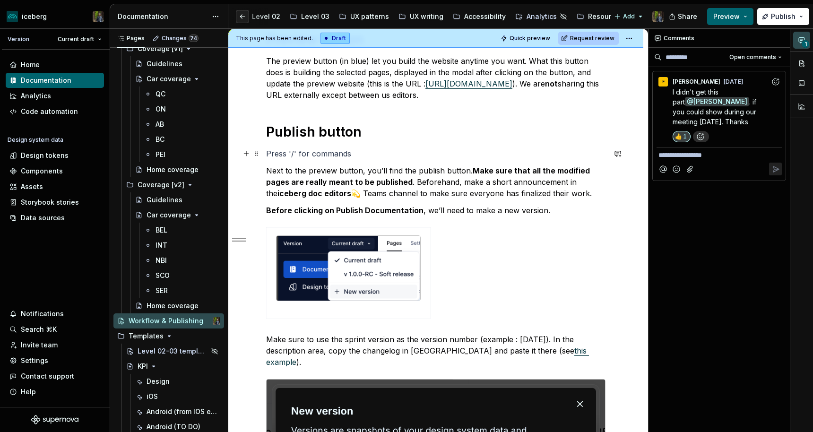
click at [312, 148] on p at bounding box center [435, 153] width 339 height 11
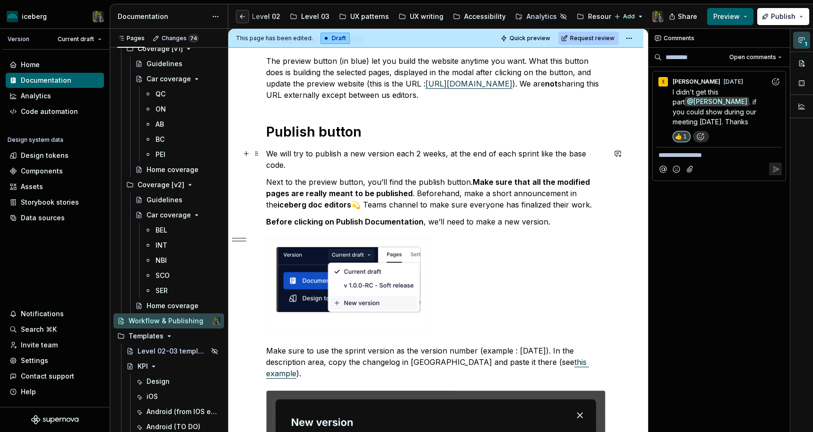
click at [286, 154] on p "We will try to publish a new version each 2 weeks, at the end of each sprint li…" at bounding box center [435, 159] width 339 height 23
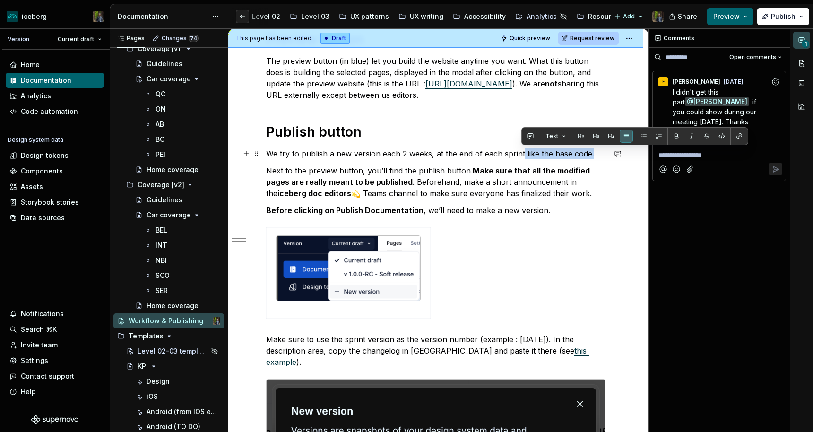
drag, startPoint x: 591, startPoint y: 153, endPoint x: 522, endPoint y: 153, distance: 69.5
click at [521, 153] on p "We try to publish a new version each 2 weeks, at the end of each sprint like th…" at bounding box center [435, 153] width 339 height 11
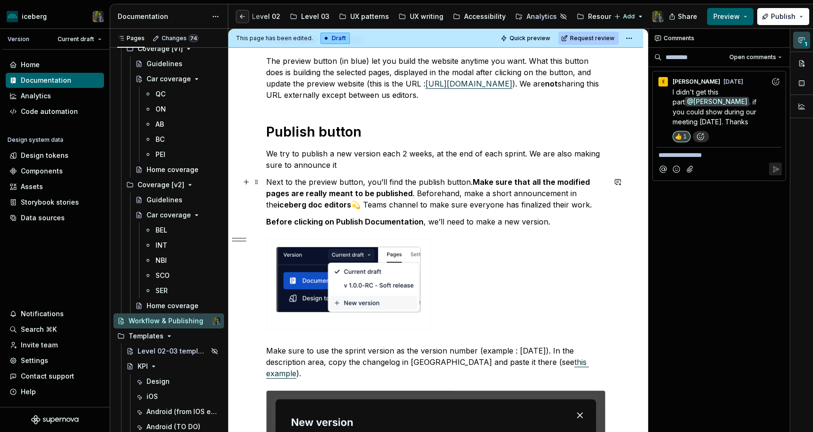
click at [353, 182] on p "Next to the preview button, you’ll find the publish button. Make sure that all …" at bounding box center [435, 193] width 339 height 34
click at [408, 193] on p "Next to the preview button, you’ll find the publish button. Make sure that all …" at bounding box center [435, 193] width 339 height 34
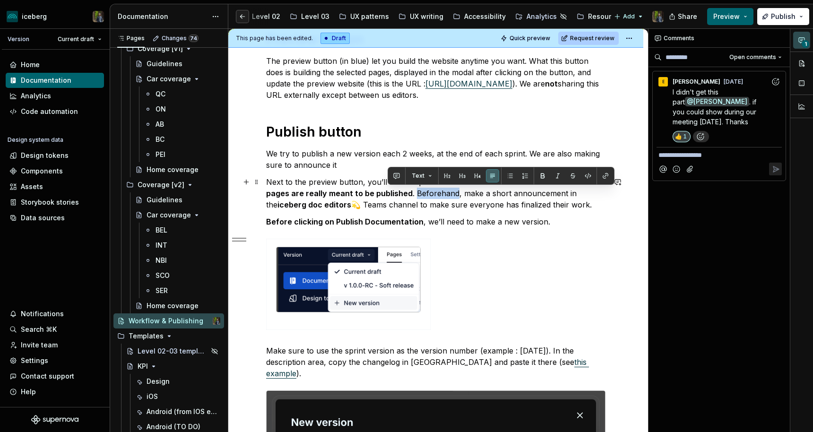
click at [408, 194] on p "Next to the preview button, you’ll find the publish button. Make sure that all …" at bounding box center [435, 193] width 339 height 34
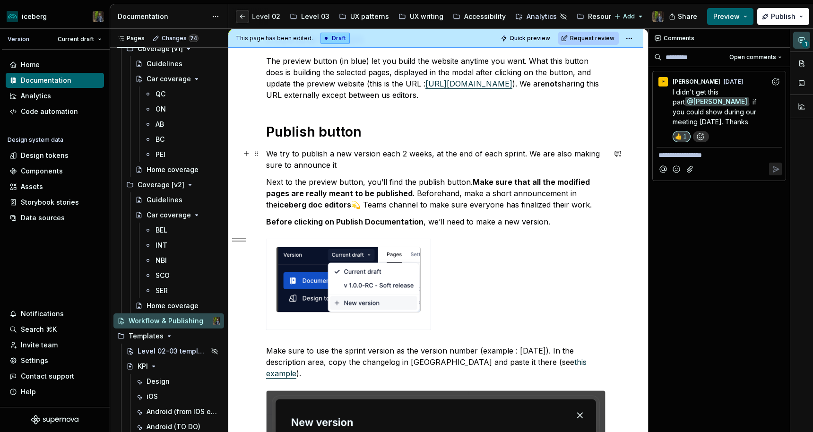
click at [397, 162] on p "We try to publish a new version each 2 weeks, at the end of each sprint. We are…" at bounding box center [435, 159] width 339 height 23
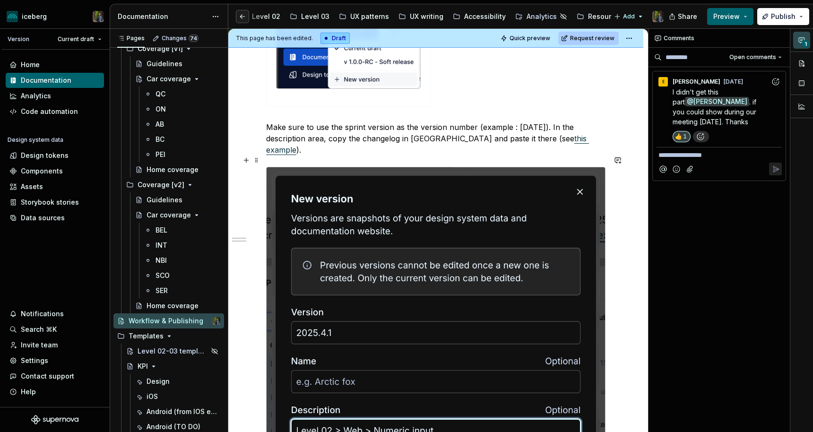
scroll to position [498, 0]
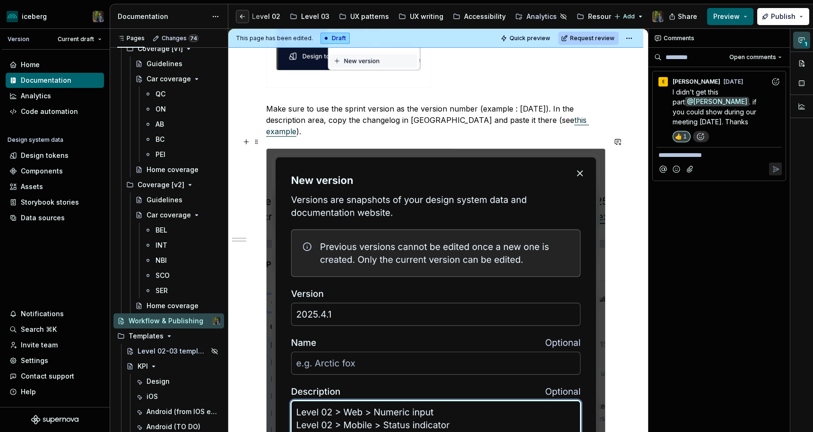
click at [412, 196] on img at bounding box center [436, 323] width 338 height 349
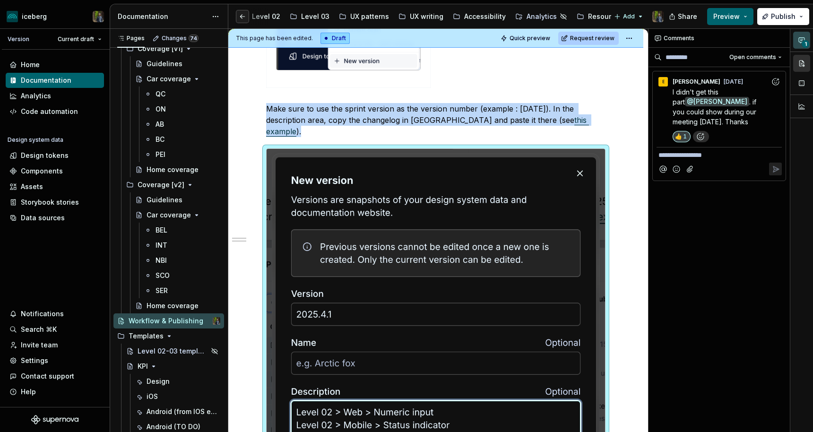
click at [803, 65] on button "button" at bounding box center [801, 63] width 17 height 17
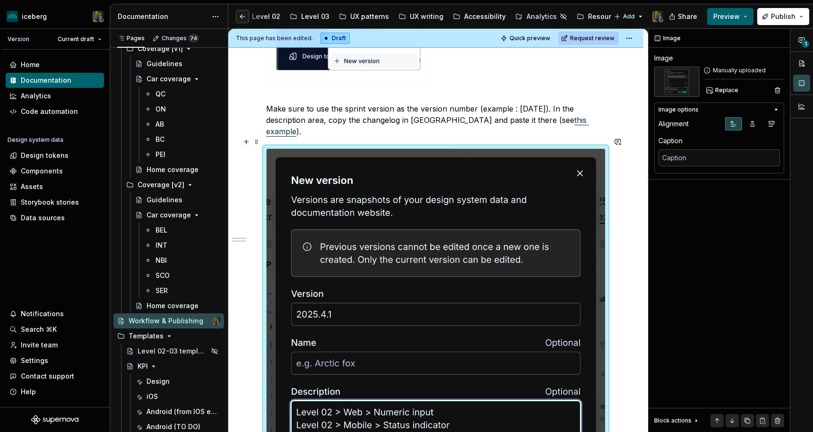
click at [544, 189] on img at bounding box center [436, 323] width 338 height 349
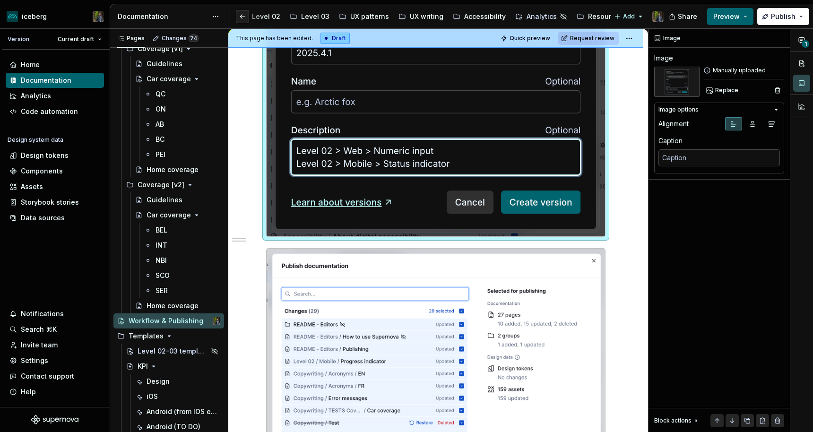
scroll to position [758, 0]
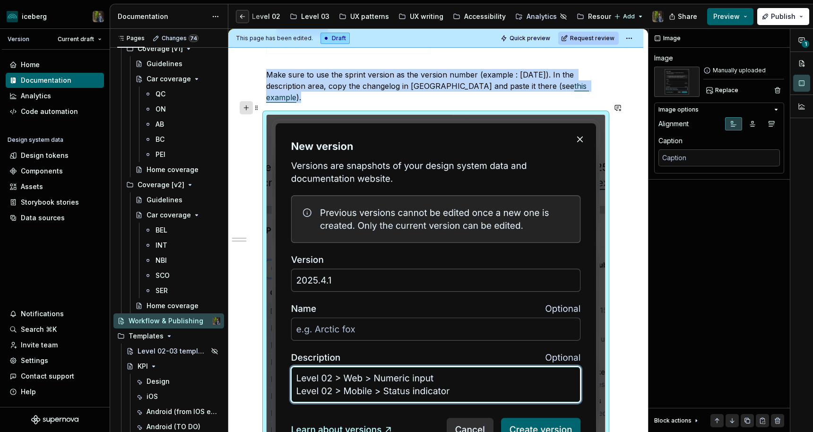
click at [247, 109] on button "button" at bounding box center [246, 107] width 13 height 13
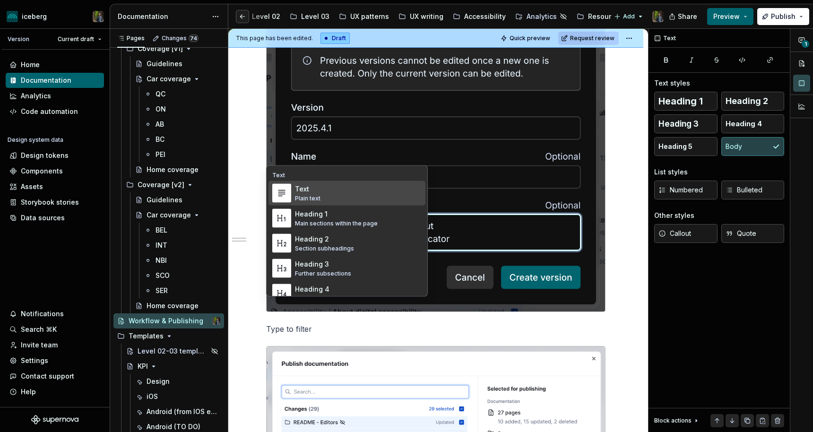
scroll to position [702, 0]
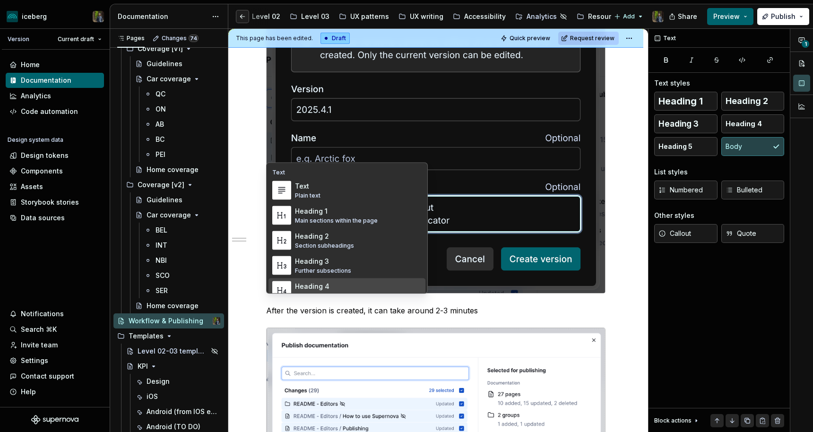
click at [489, 305] on p "After the version is created, it can take around 2-3 minutes" at bounding box center [435, 310] width 339 height 11
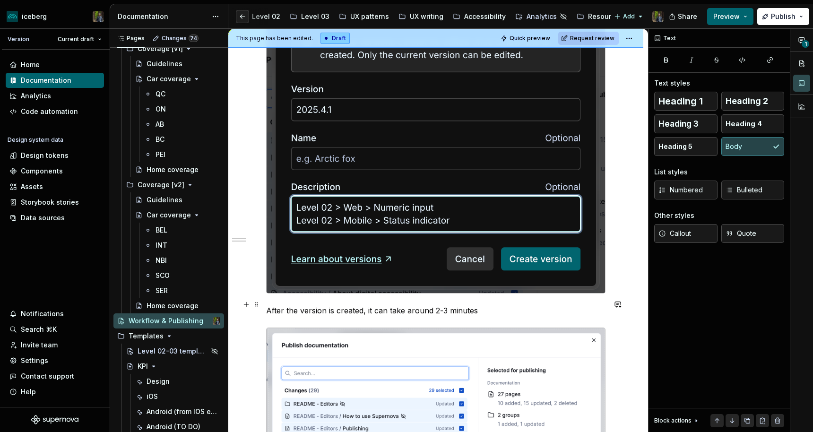
click at [489, 305] on p "After the version is created, it can take around 2-3 minutes" at bounding box center [435, 310] width 339 height 11
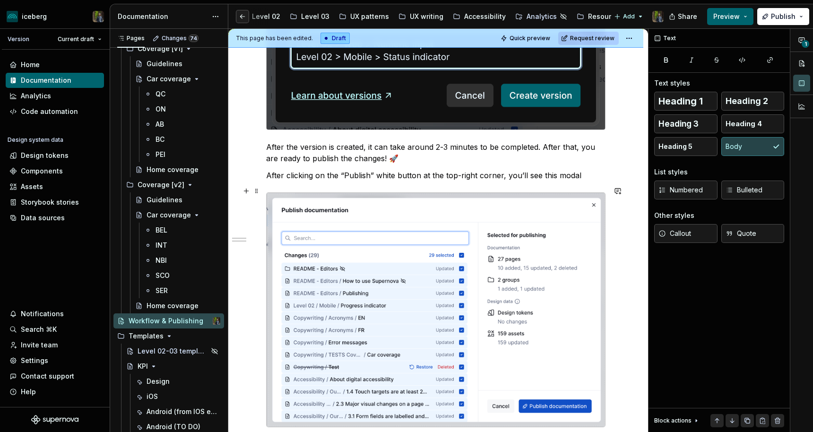
scroll to position [869, 0]
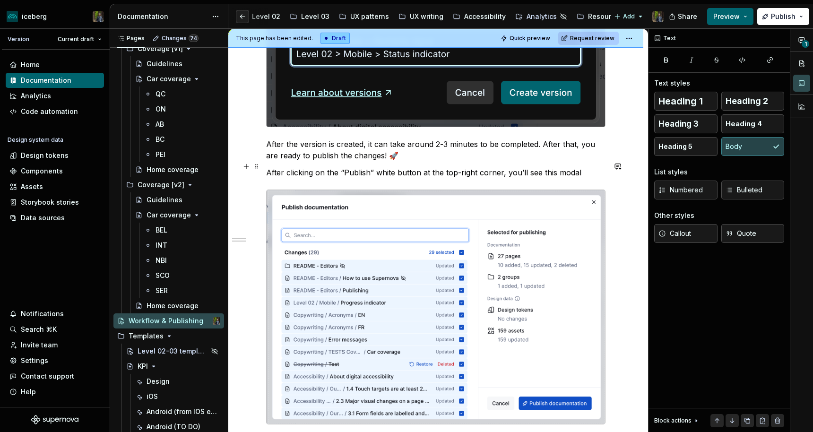
click at [580, 170] on p "After clicking on the “Publish” white button at the top-right corner, you’ll se…" at bounding box center [435, 172] width 339 height 11
click at [583, 167] on p "After clicking on the “Publish” white button at the top-right corner, you’ll se…" at bounding box center [435, 172] width 339 height 11
click at [585, 167] on p "After clicking on the “Publish” white button at the top-right corner, you’ll se…" at bounding box center [435, 172] width 339 height 11
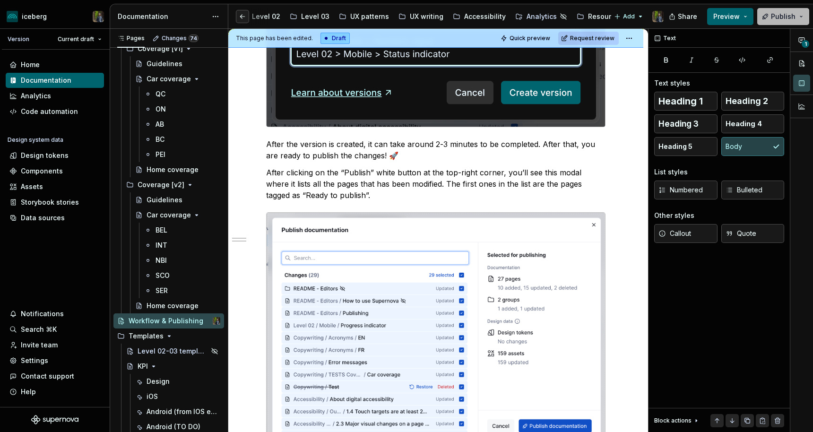
click at [771, 21] on button "Publish" at bounding box center [783, 16] width 52 height 17
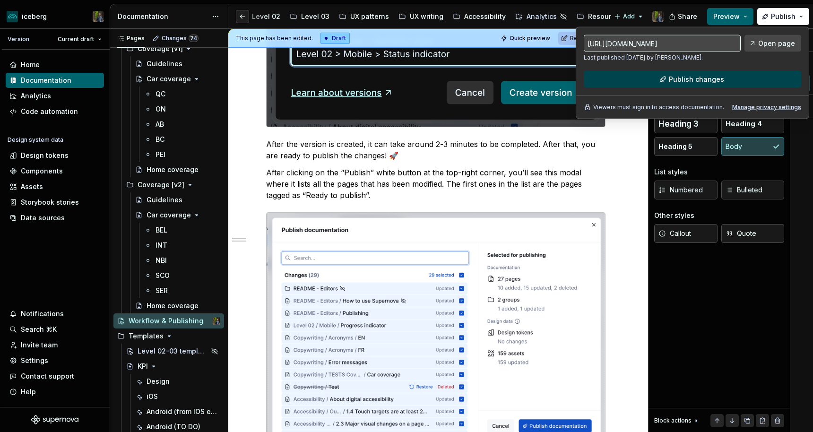
click at [691, 75] on span "Publish changes" at bounding box center [696, 79] width 55 height 9
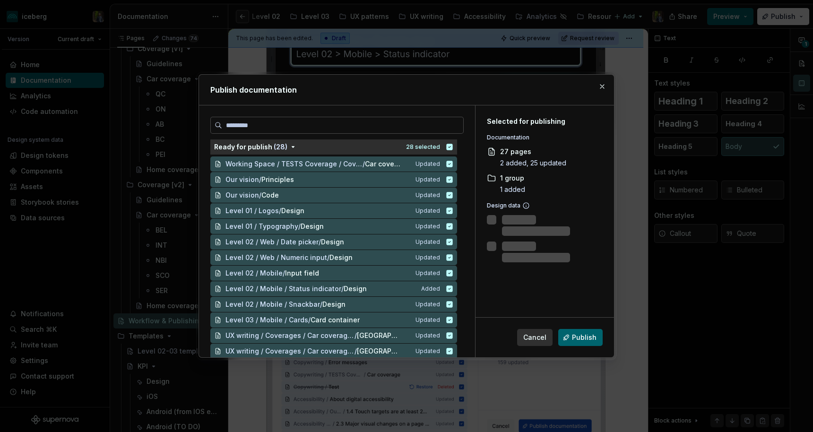
type textarea "*"
click at [258, 147] on div "Ready for publish ( 28 )" at bounding box center [250, 146] width 73 height 9
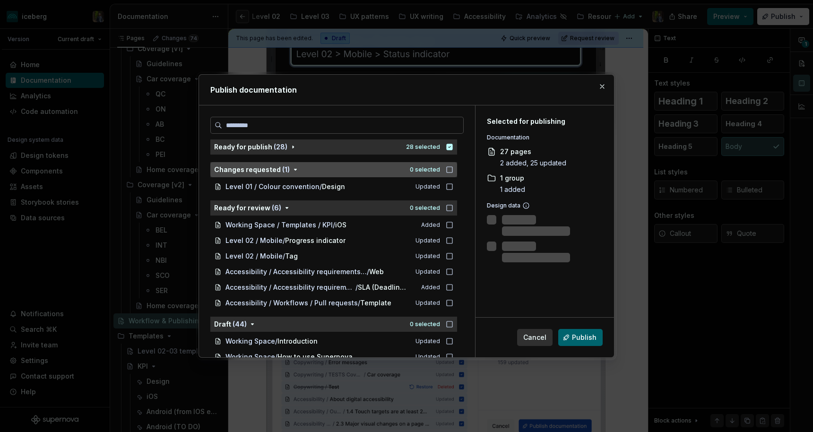
click at [260, 163] on button "Changes requested ( 1 ) 0 selected" at bounding box center [333, 169] width 247 height 15
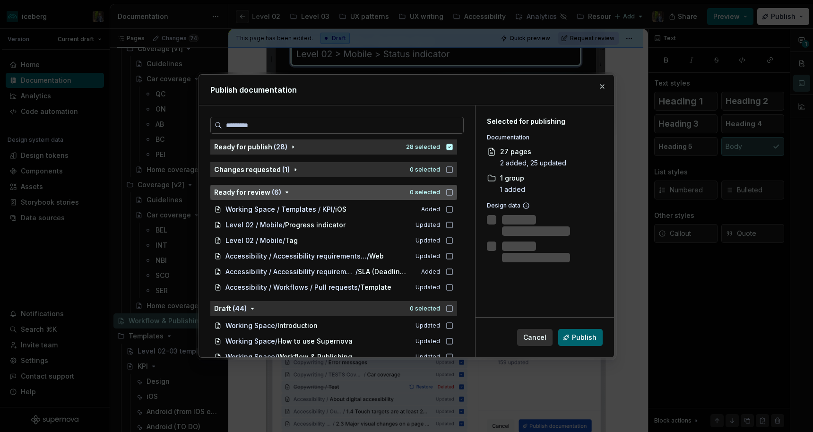
click at [260, 192] on div "Ready for review ( 6 )" at bounding box center [247, 192] width 67 height 9
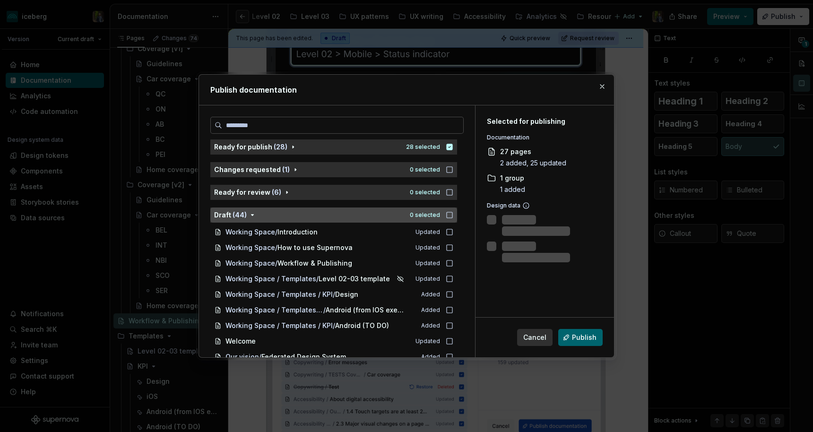
click at [259, 215] on div "Draft ( 44 )" at bounding box center [309, 214] width 190 height 9
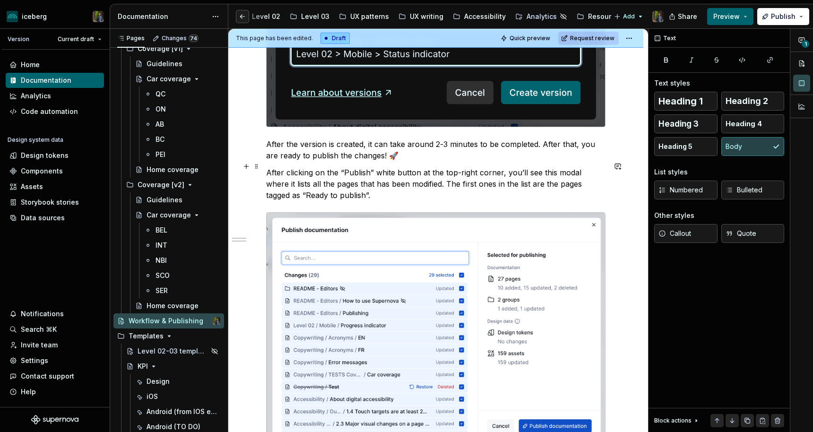
click at [445, 193] on p "After clicking on the “Publish” white button at the top-right corner, you’ll se…" at bounding box center [435, 184] width 339 height 34
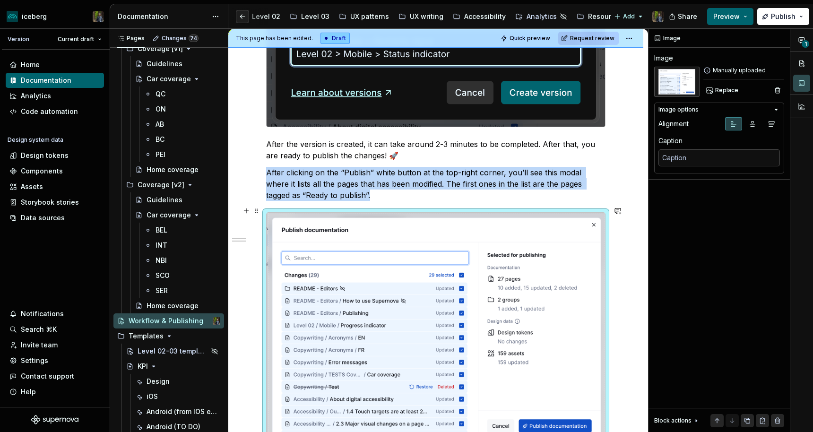
click at [426, 244] on img at bounding box center [436, 330] width 338 height 234
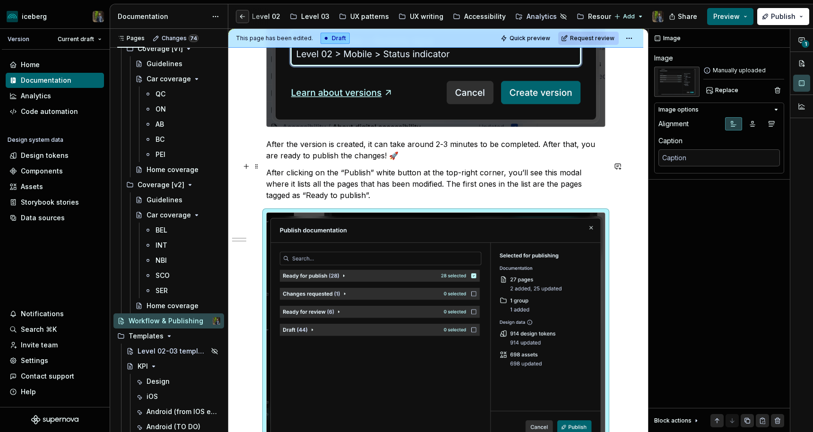
click at [380, 187] on p "After clicking on the “Publish” white button at the top-right corner, you’ll se…" at bounding box center [435, 184] width 339 height 34
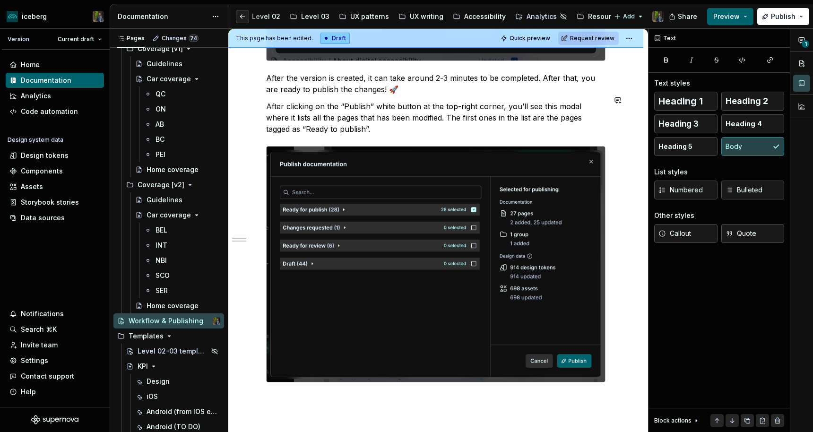
scroll to position [936, 0]
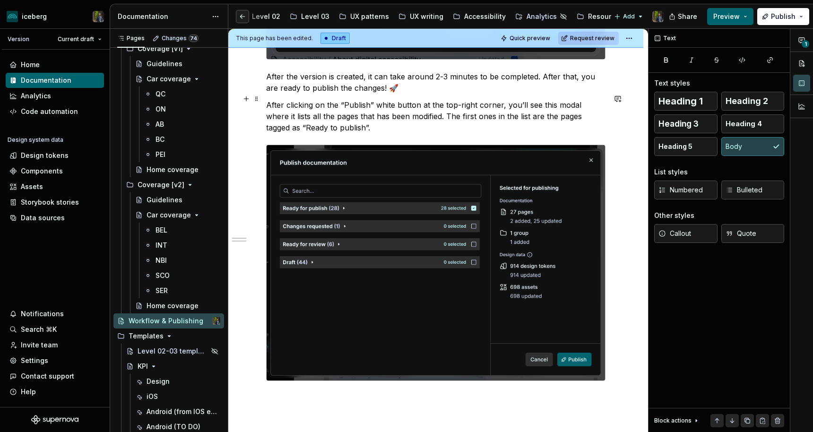
click at [374, 120] on p "After clicking on the “Publish” white button at the top-right corner, you’ll se…" at bounding box center [435, 116] width 339 height 34
click at [465, 110] on p "After clicking on the “Publish” white button at the top-right corner, you’ll se…" at bounding box center [435, 116] width 339 height 34
click at [384, 121] on p "After clicking on the “Publish” white button at the top-right corner, you’ll se…" at bounding box center [435, 116] width 339 height 34
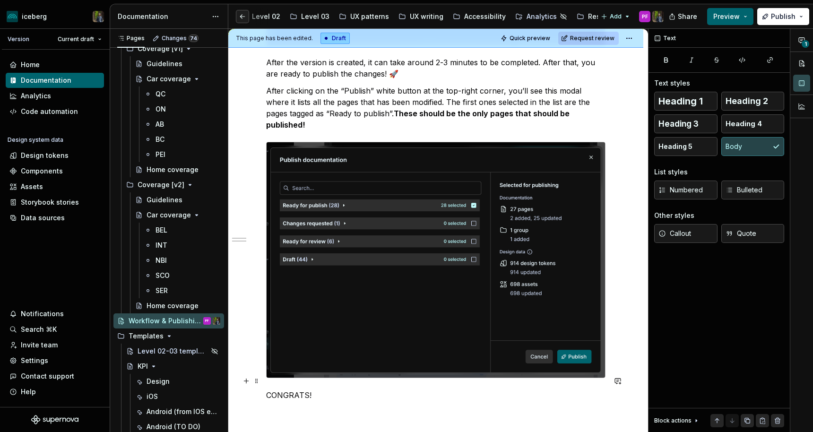
click at [334, 389] on p "CONGRATS!" at bounding box center [435, 394] width 339 height 11
click at [325, 389] on p "CONGRATS!" at bounding box center [435, 394] width 339 height 11
click at [309, 389] on p "CONGRATS!" at bounding box center [435, 394] width 339 height 11
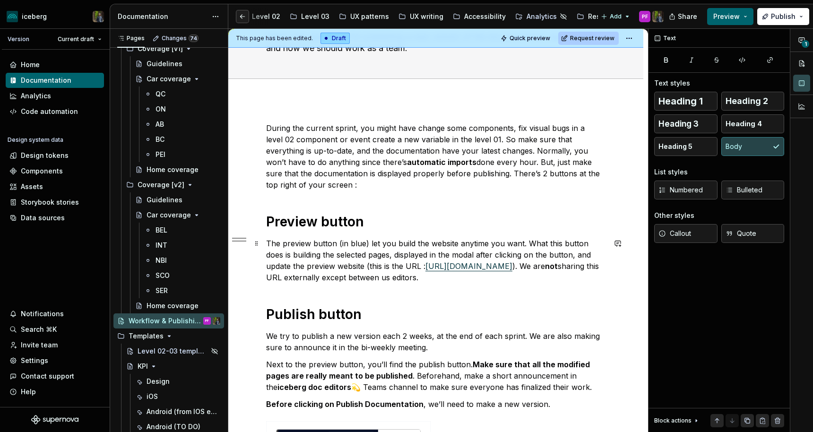
scroll to position [86, 0]
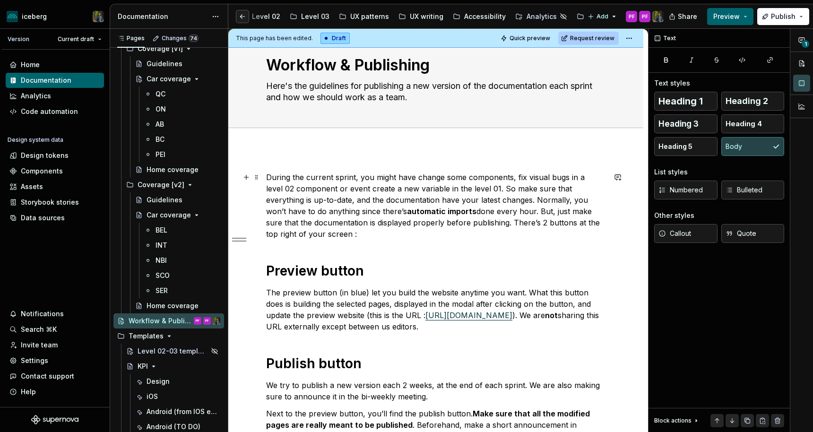
scroll to position [25, 0]
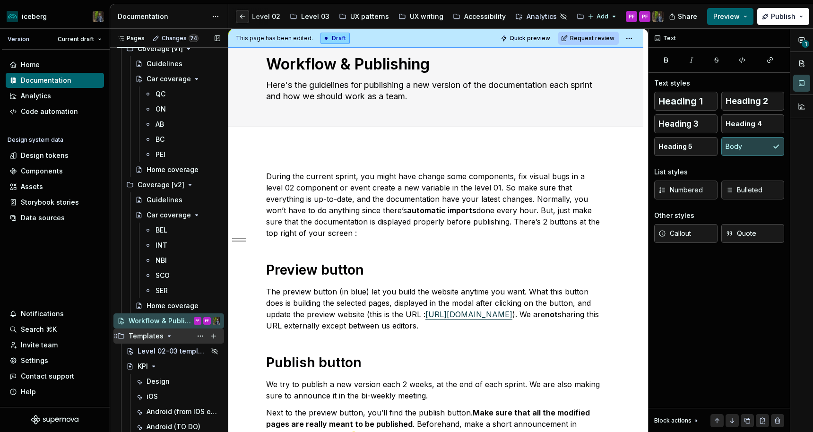
click at [165, 336] on icon "Page tree" at bounding box center [169, 336] width 8 height 8
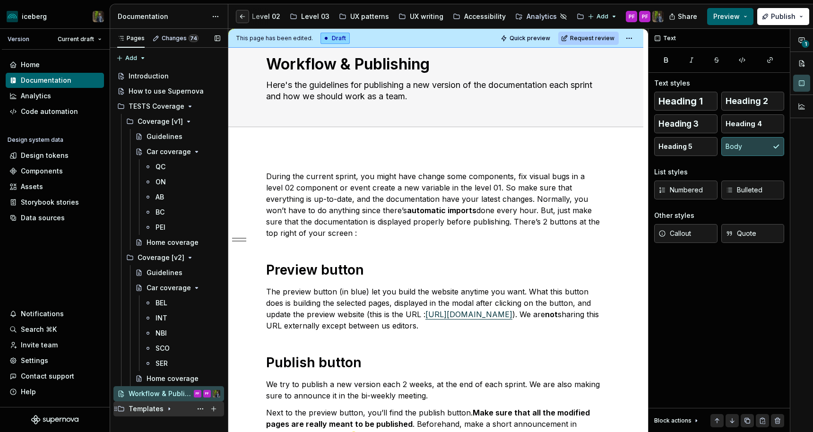
scroll to position [0, 0]
click at [183, 107] on div "TESTS Coverage" at bounding box center [175, 106] width 92 height 13
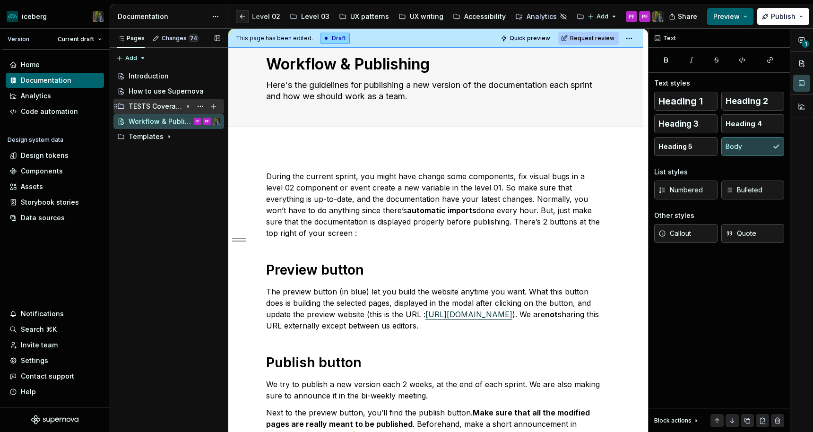
click at [183, 107] on div "TESTS Coverage" at bounding box center [175, 106] width 92 height 13
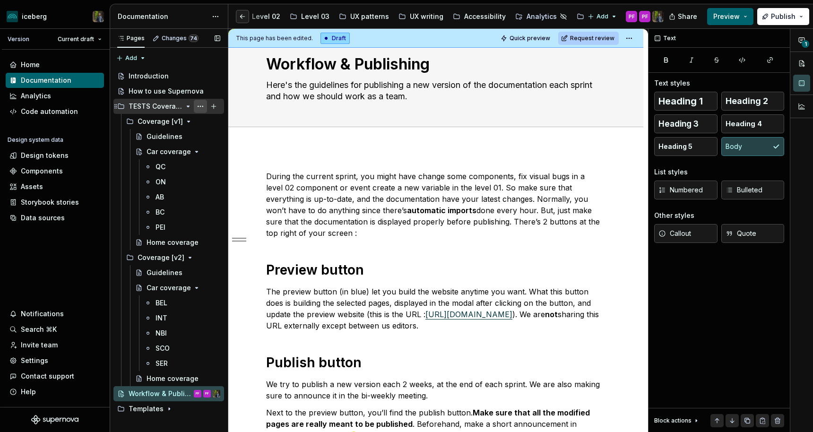
click at [199, 105] on button "Page tree" at bounding box center [200, 106] width 13 height 13
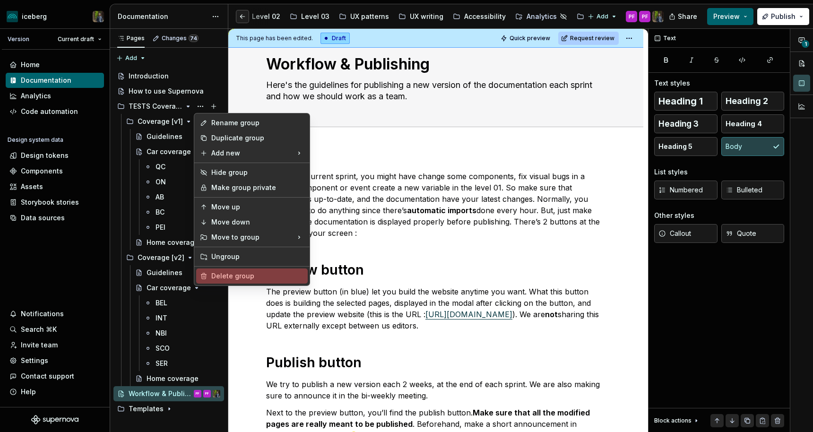
click at [220, 278] on div "Delete group" at bounding box center [257, 275] width 93 height 9
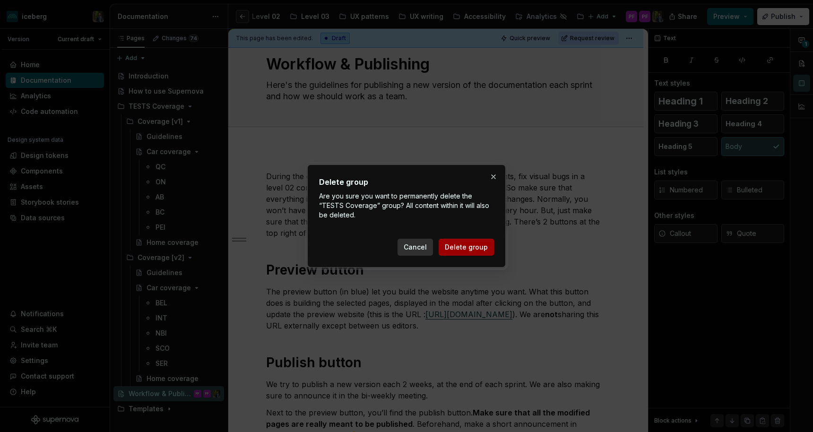
click at [460, 246] on span "Delete group" at bounding box center [466, 246] width 43 height 9
click at [417, 245] on span "Cancel" at bounding box center [415, 246] width 23 height 9
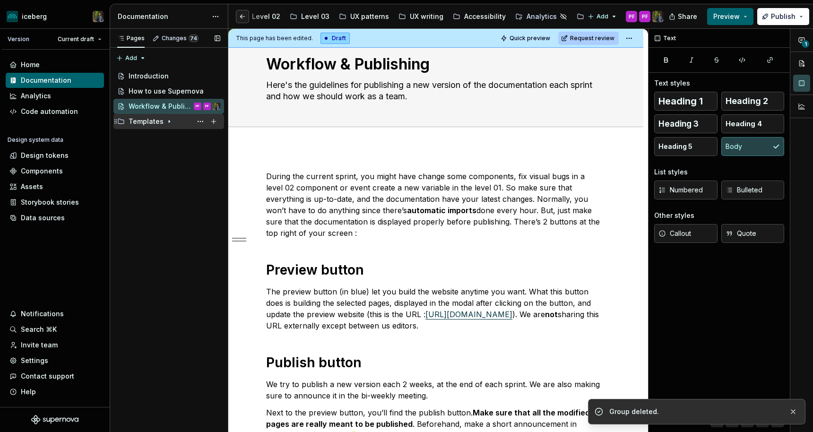
click at [166, 121] on icon "Page tree" at bounding box center [169, 122] width 8 height 8
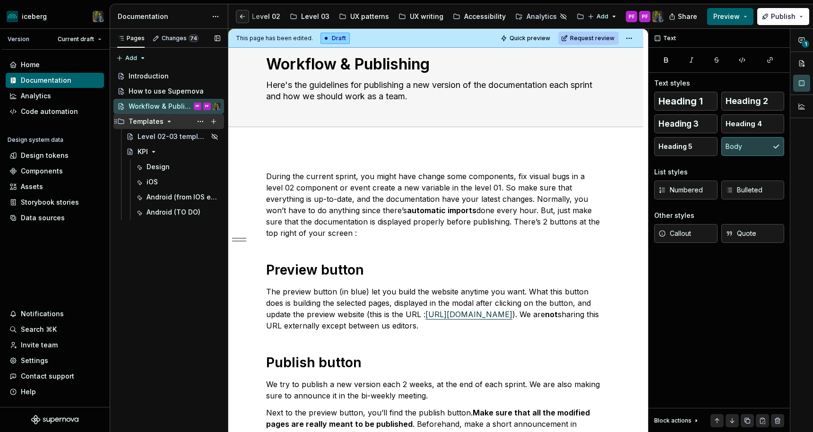
click at [168, 121] on icon "Page tree" at bounding box center [169, 121] width 2 height 1
click at [165, 120] on icon "Page tree" at bounding box center [169, 122] width 8 height 8
click at [154, 149] on icon "Page tree" at bounding box center [154, 152] width 8 height 8
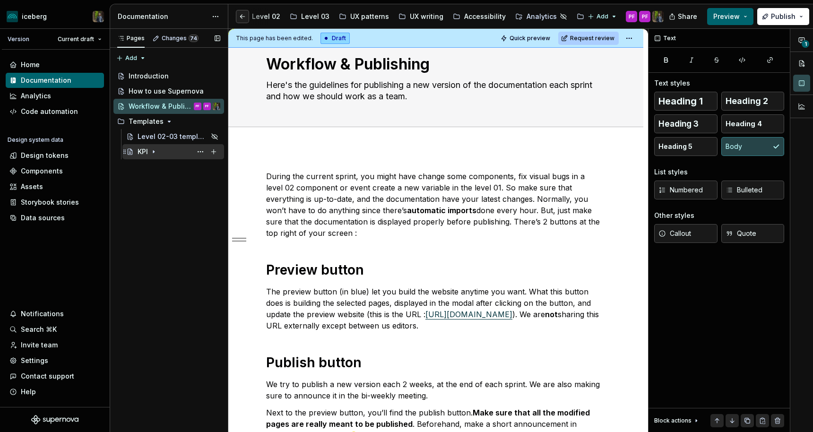
click at [151, 149] on icon "Page tree" at bounding box center [154, 152] width 8 height 8
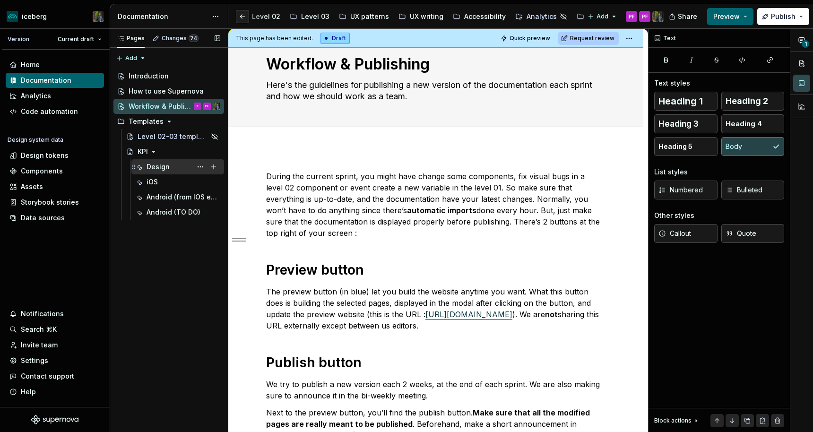
click at [155, 165] on div "Design" at bounding box center [158, 166] width 23 height 9
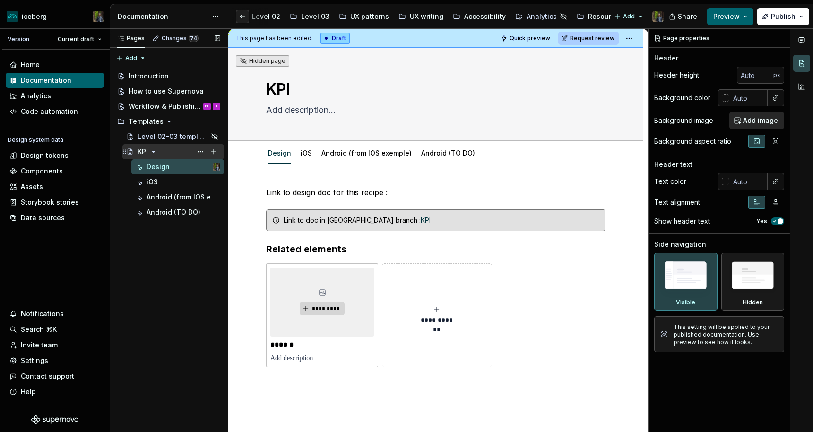
click at [140, 153] on div "KPI" at bounding box center [143, 151] width 10 height 9
click at [155, 180] on div "iOS" at bounding box center [152, 181] width 11 height 9
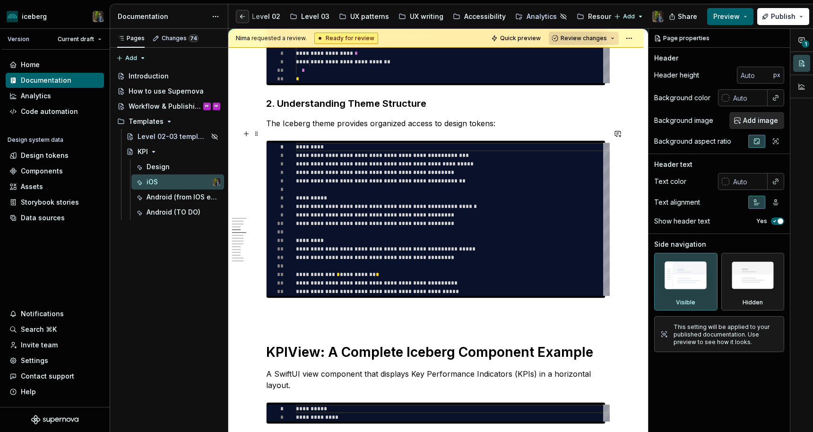
scroll to position [477, 0]
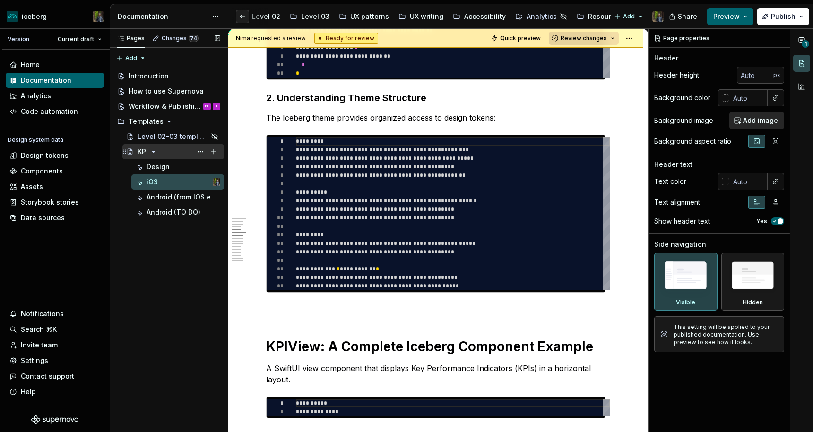
click at [154, 151] on icon "Page tree" at bounding box center [154, 152] width 8 height 8
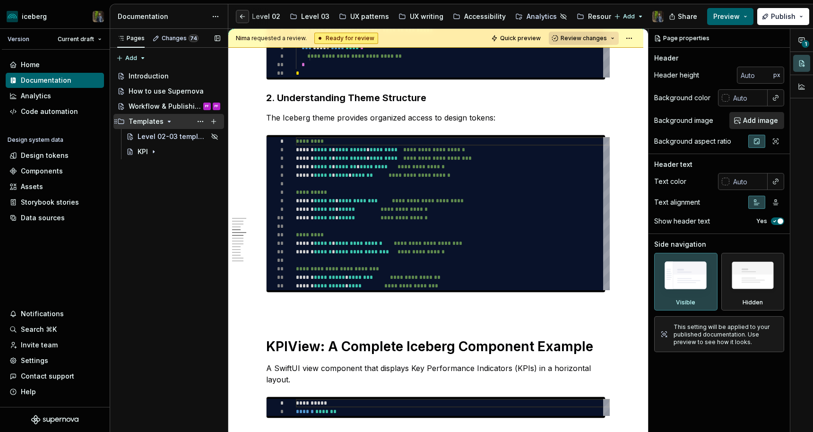
click at [165, 121] on icon "Page tree" at bounding box center [169, 122] width 8 height 8
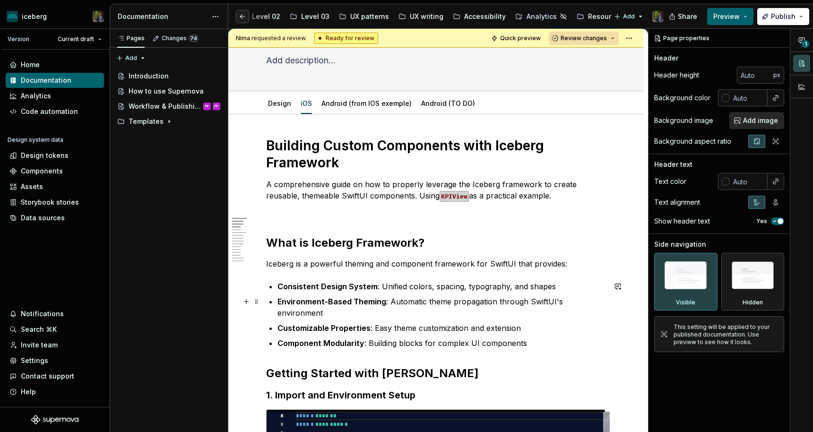
scroll to position [0, 0]
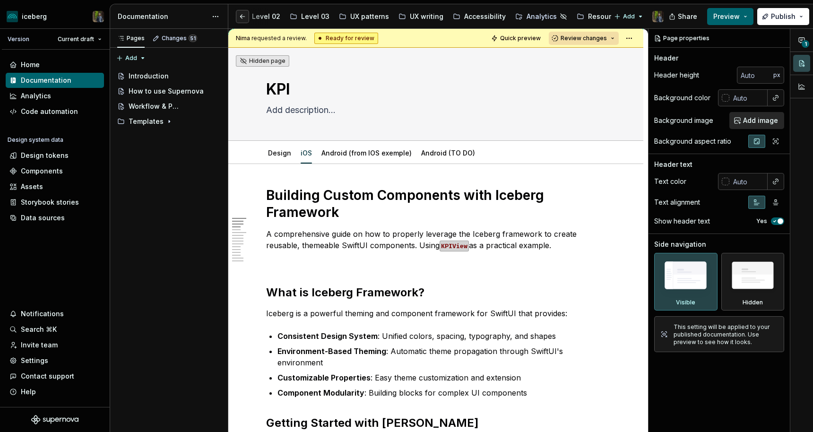
type textarea "*"
